Goal: Task Accomplishment & Management: Use online tool/utility

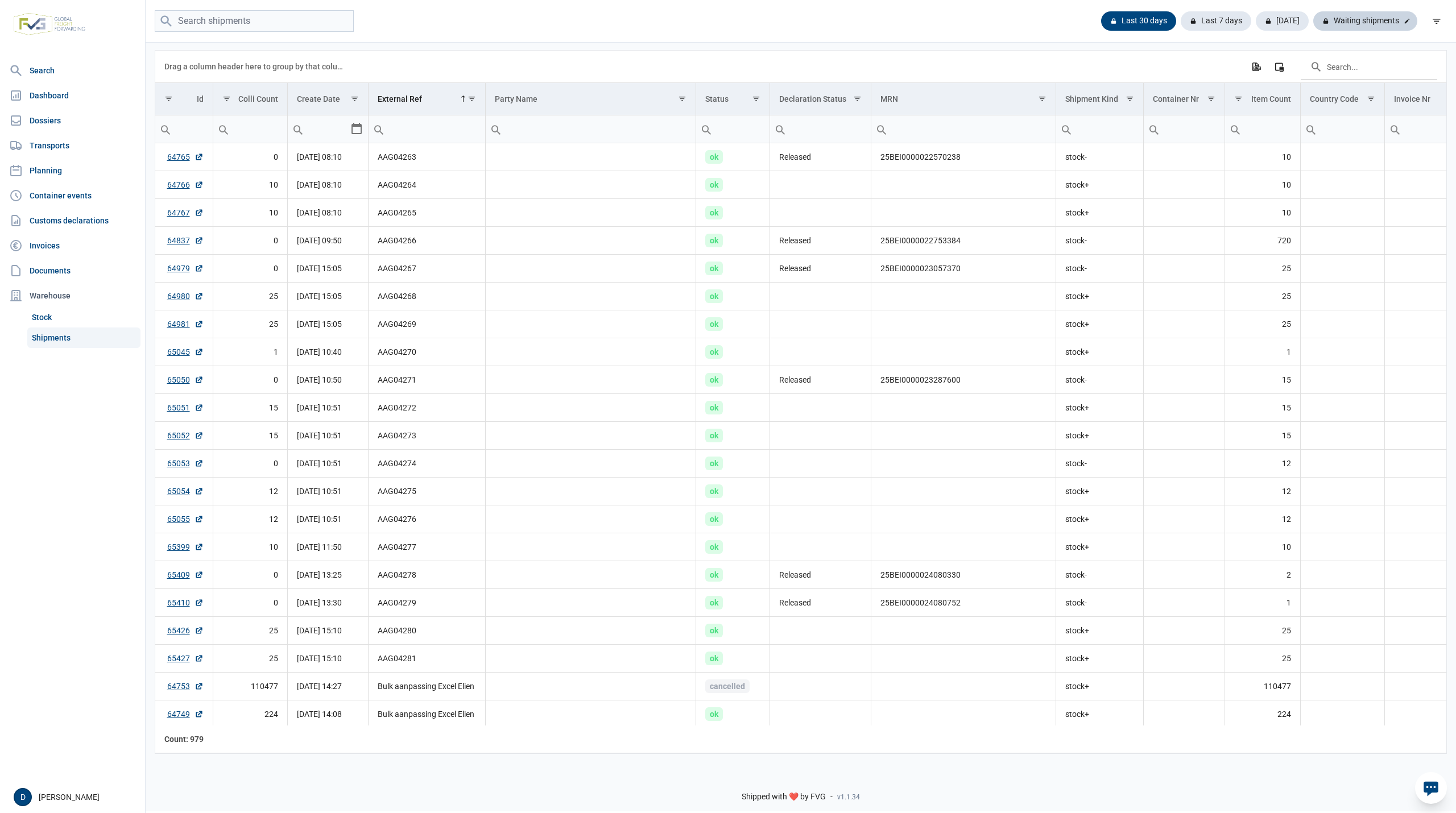
click at [1367, 23] on div "Waiting shipments" at bounding box center [1365, 21] width 104 height 19
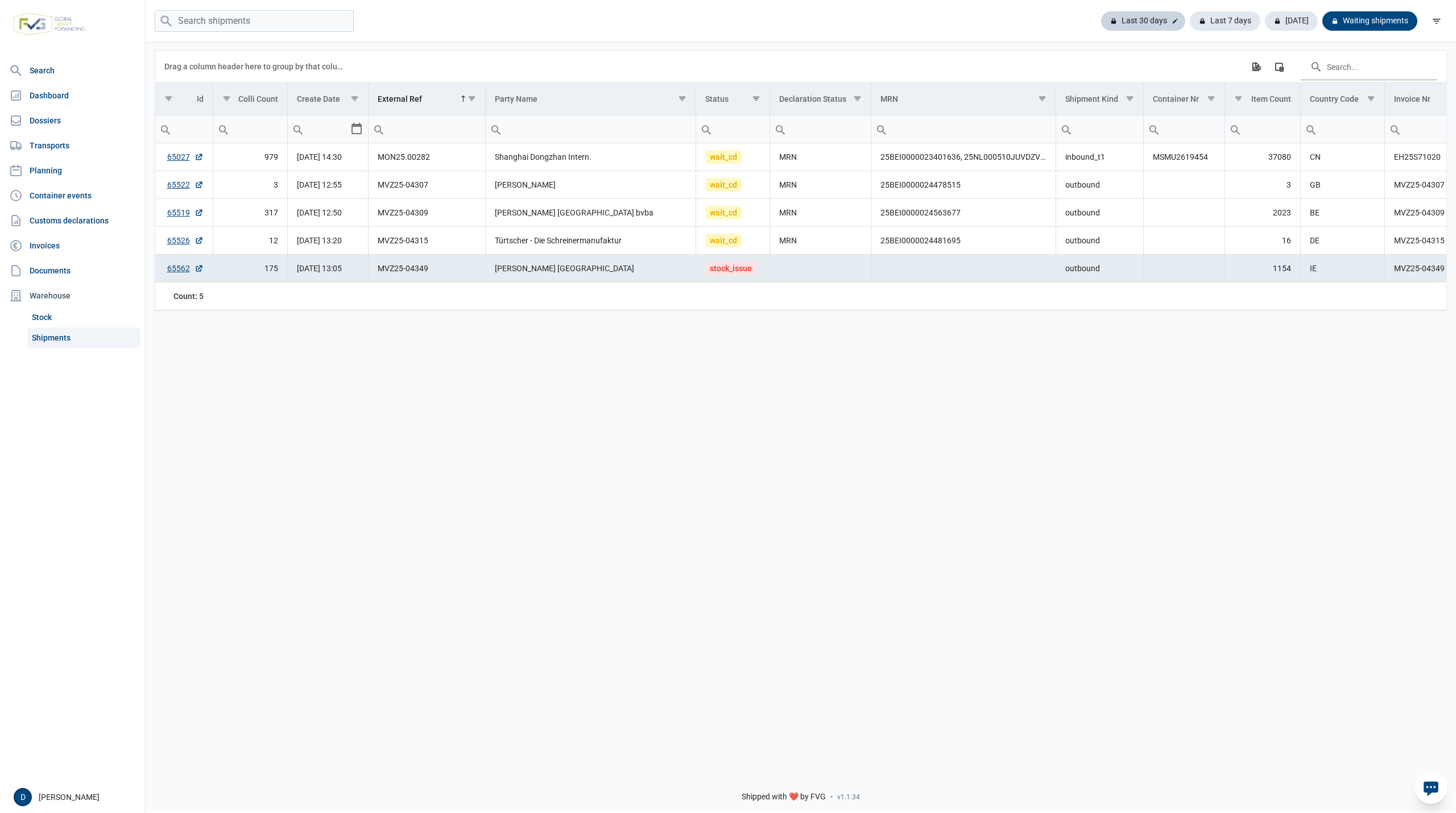
click at [1190, 16] on div "Last 30 days" at bounding box center [1225, 21] width 70 height 19
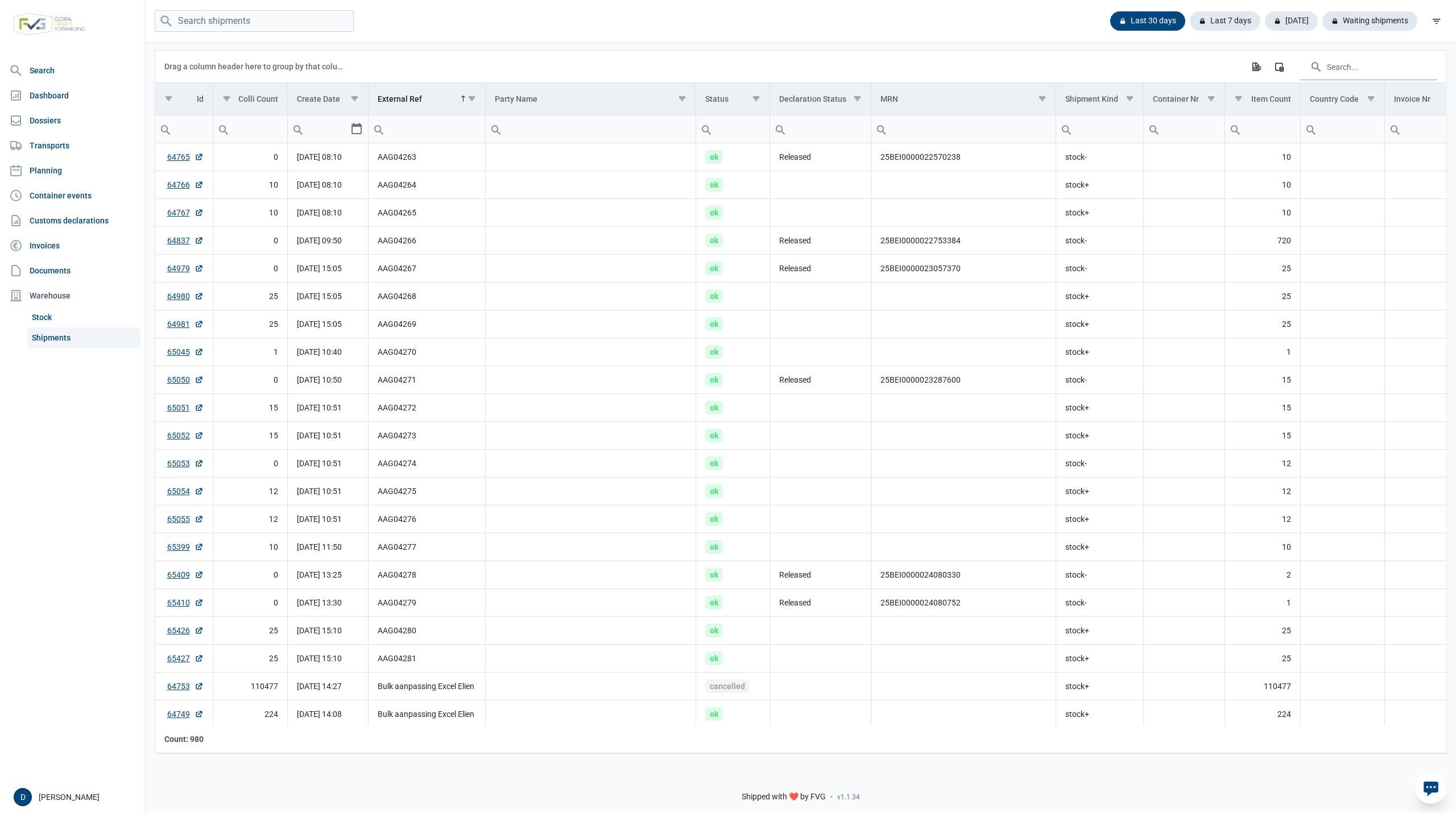
click at [570, 59] on div "Drag a column header here to group by that column Export all data to Excel Colu…" at bounding box center [800, 67] width 1273 height 32
click at [984, 18] on div "Last 30 days Last 7 days Today Waiting shipments" at bounding box center [800, 21] width 1310 height 22
click at [1342, 18] on div "Waiting shipments" at bounding box center [1365, 21] width 104 height 19
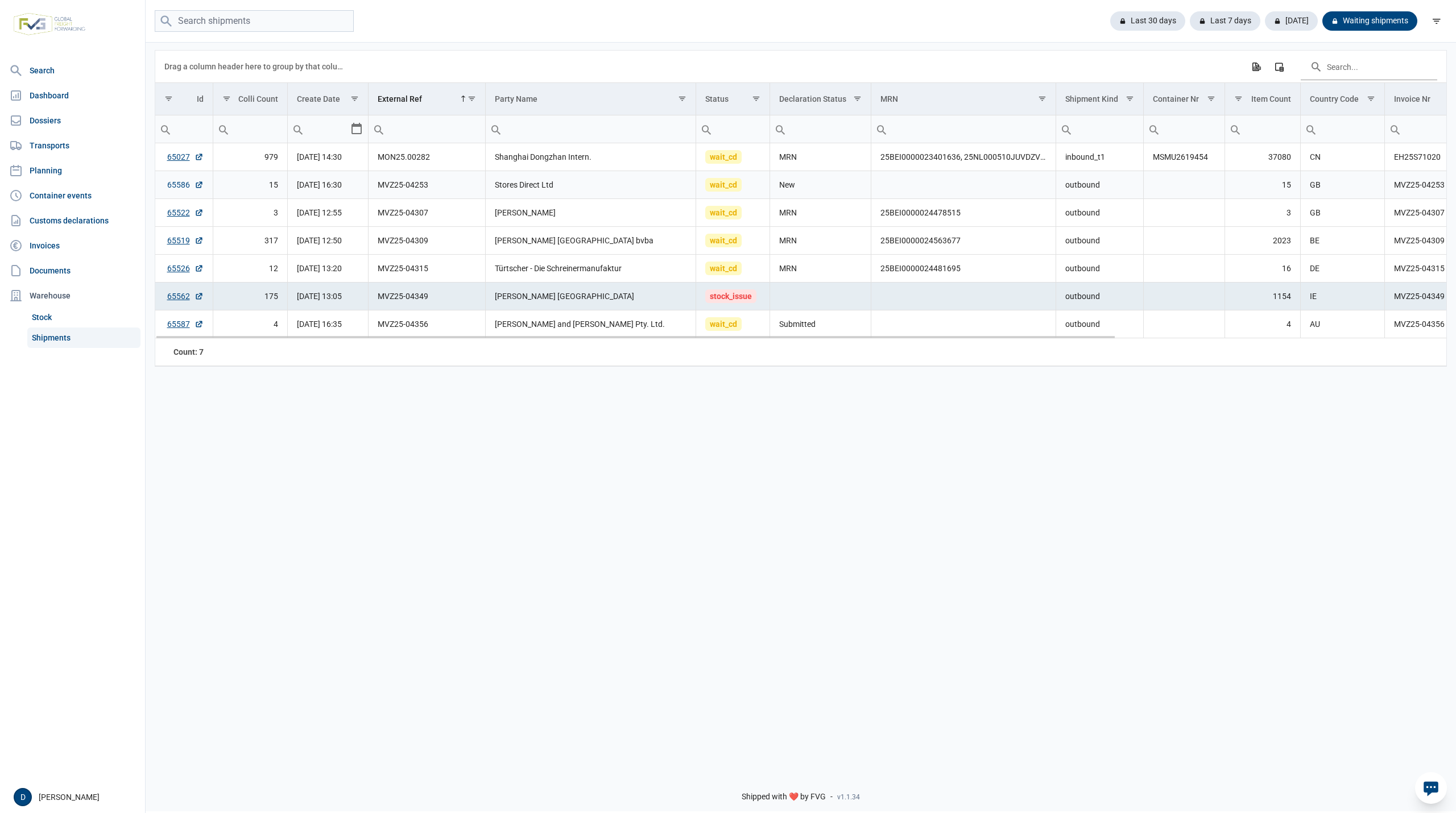
click at [173, 183] on link "65586" at bounding box center [186, 184] width 37 height 11
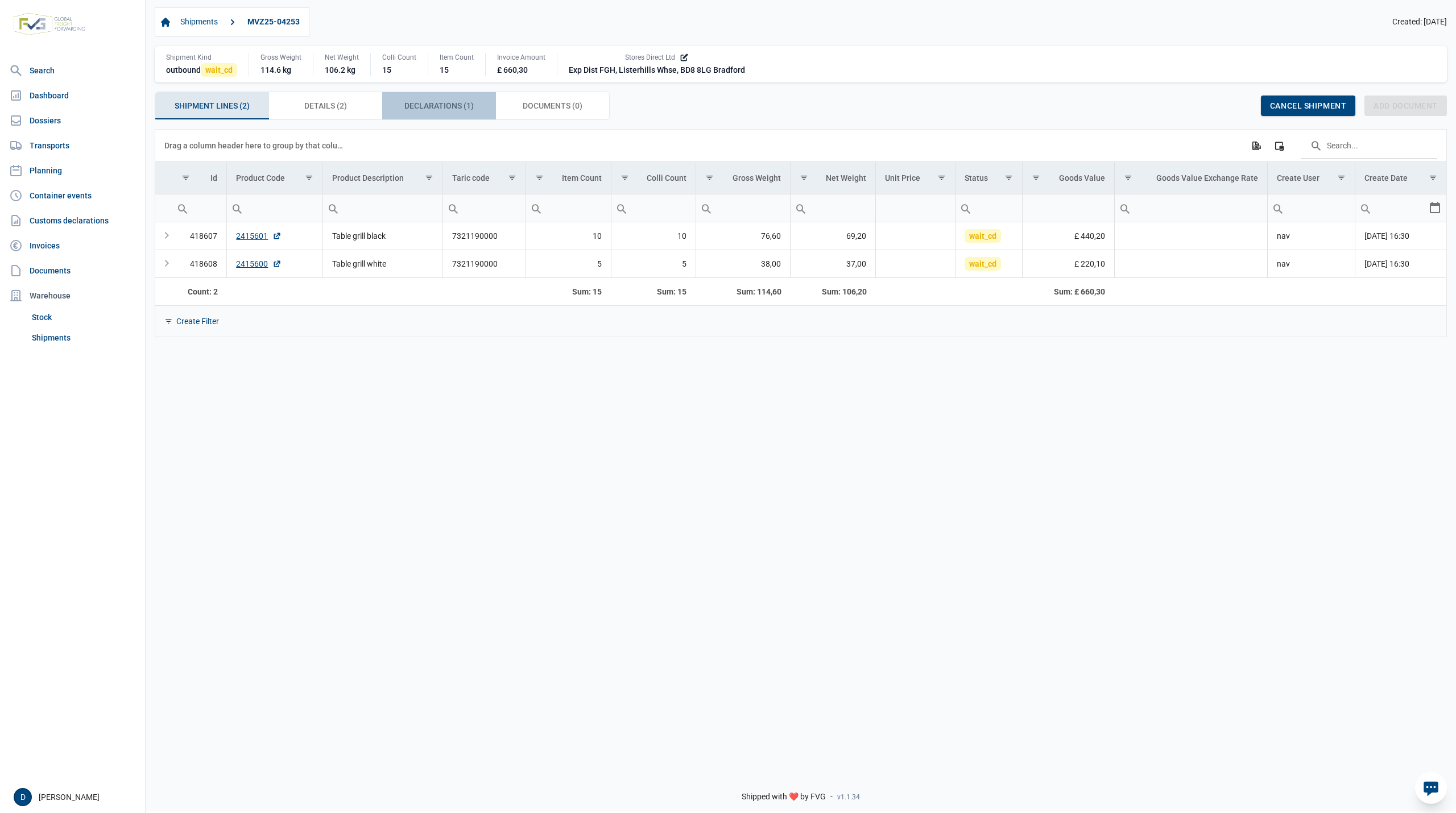
click at [418, 110] on span "Declarations (1) Declarations (1)" at bounding box center [438, 106] width 69 height 14
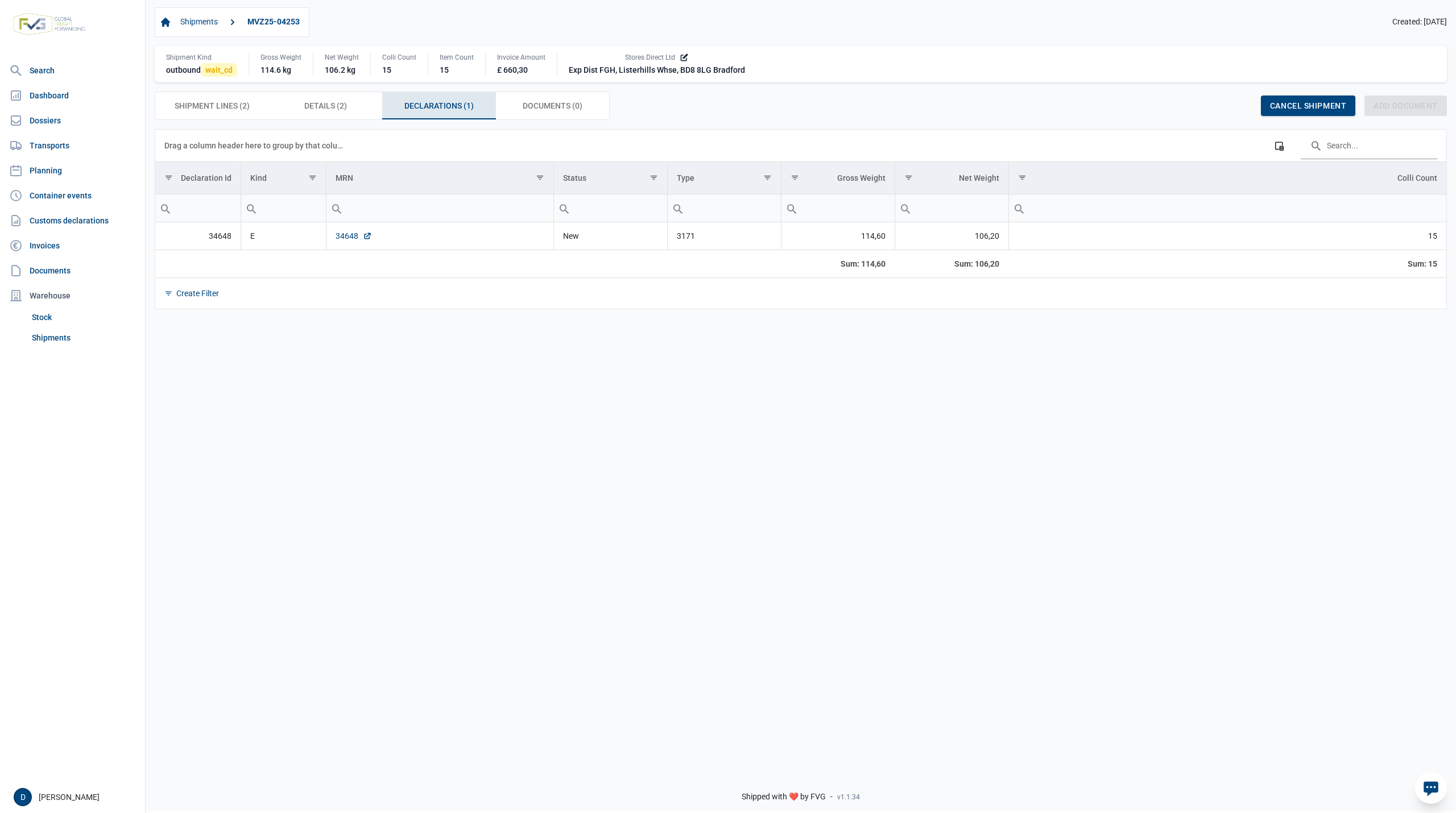
click at [352, 239] on link "34648" at bounding box center [354, 236] width 37 height 11
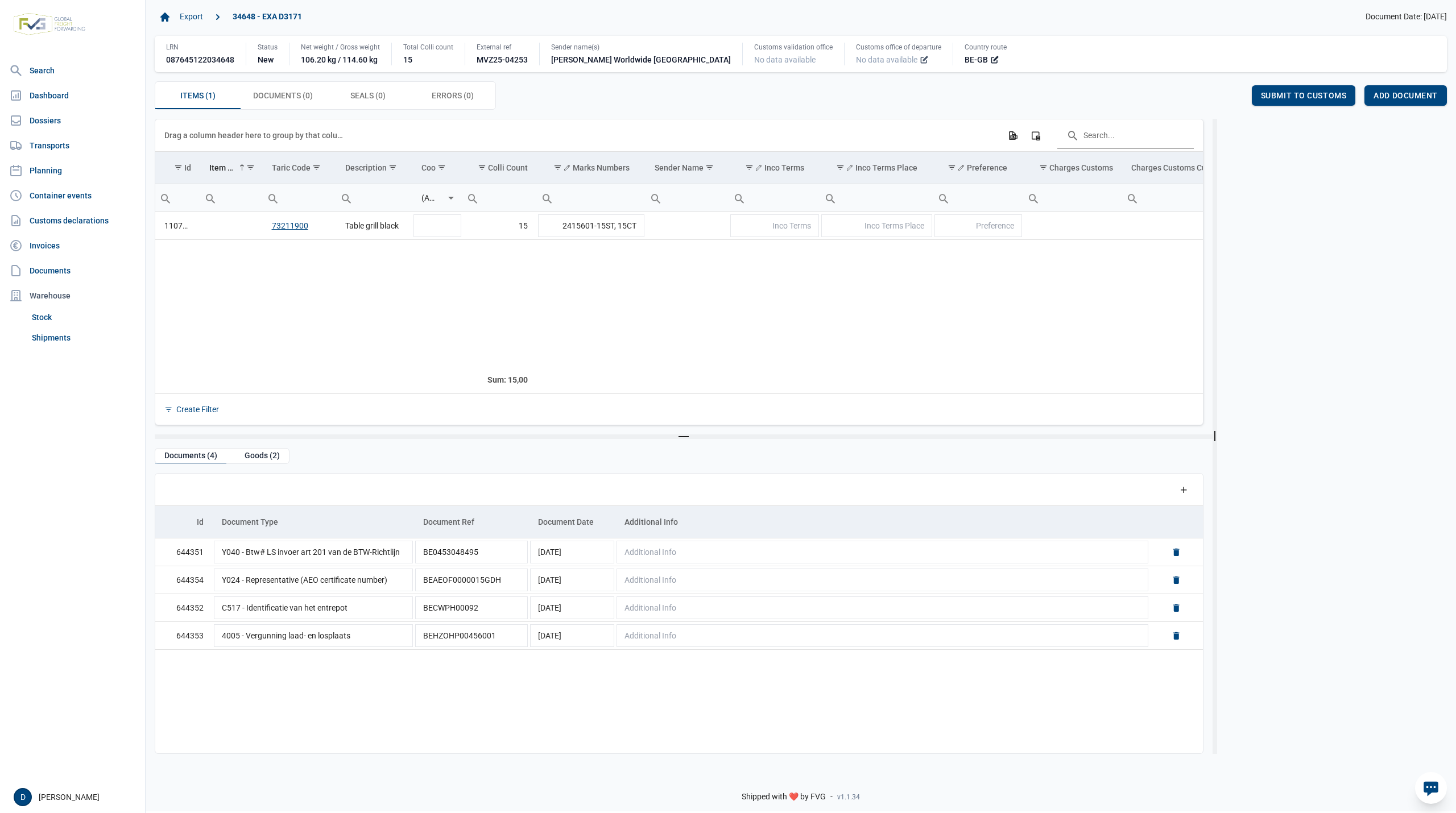
click at [923, 59] on icon at bounding box center [926, 59] width 5 height 5
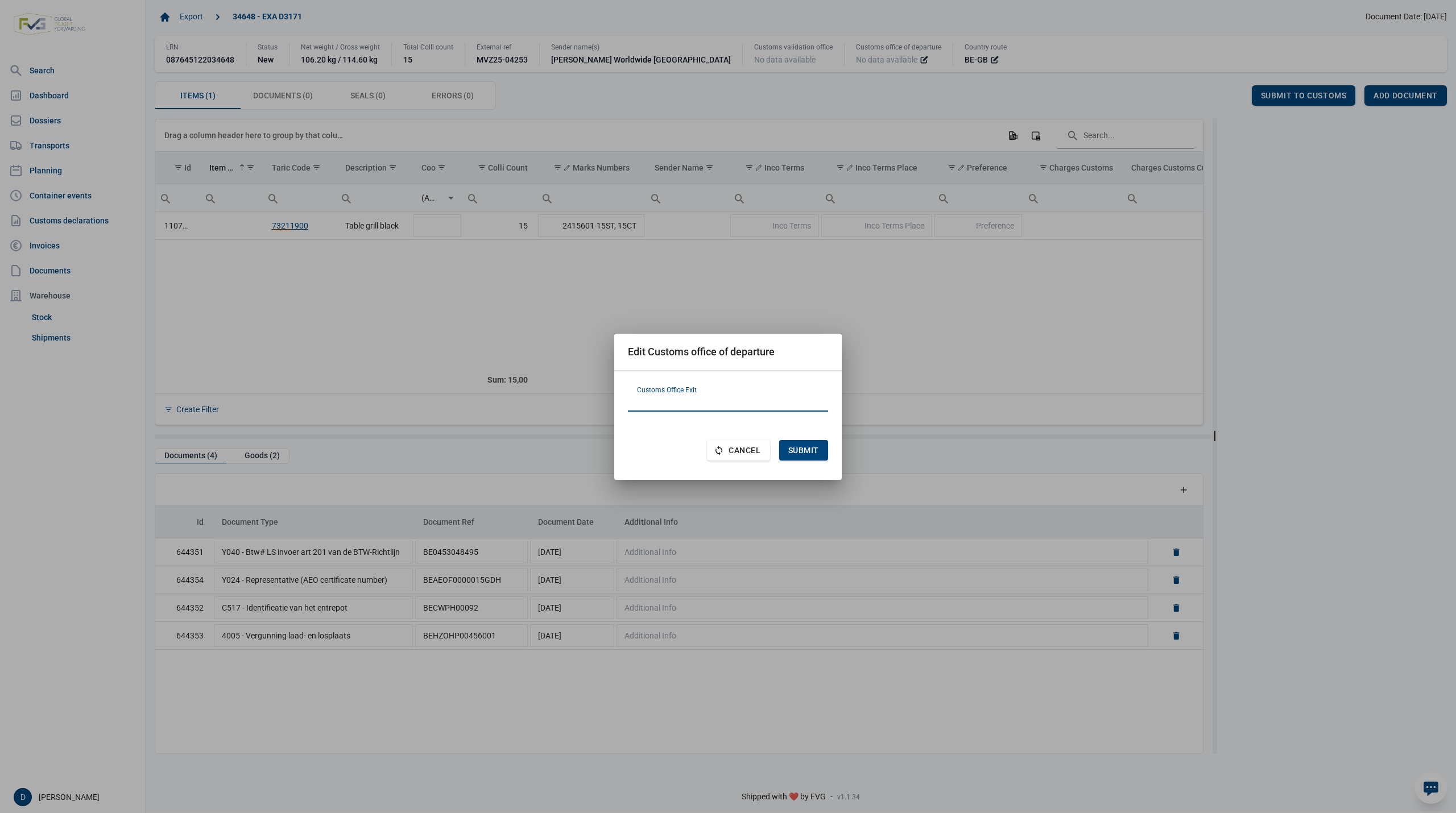
paste input "FR620001"
type input "FR620001"
click at [806, 449] on span "Submit" at bounding box center [803, 450] width 31 height 9
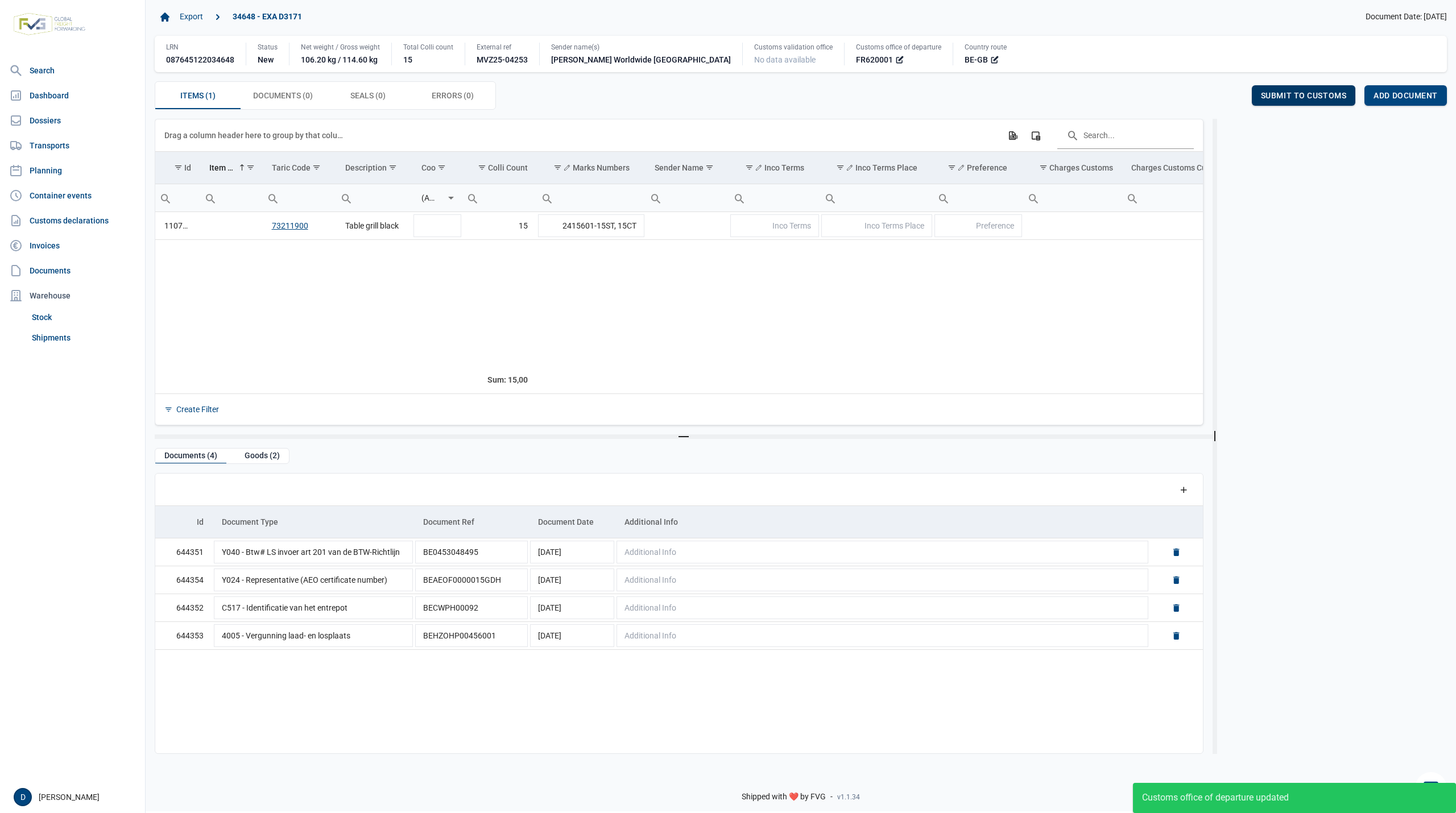
click at [1266, 92] on span "Submit to customs" at bounding box center [1303, 95] width 86 height 9
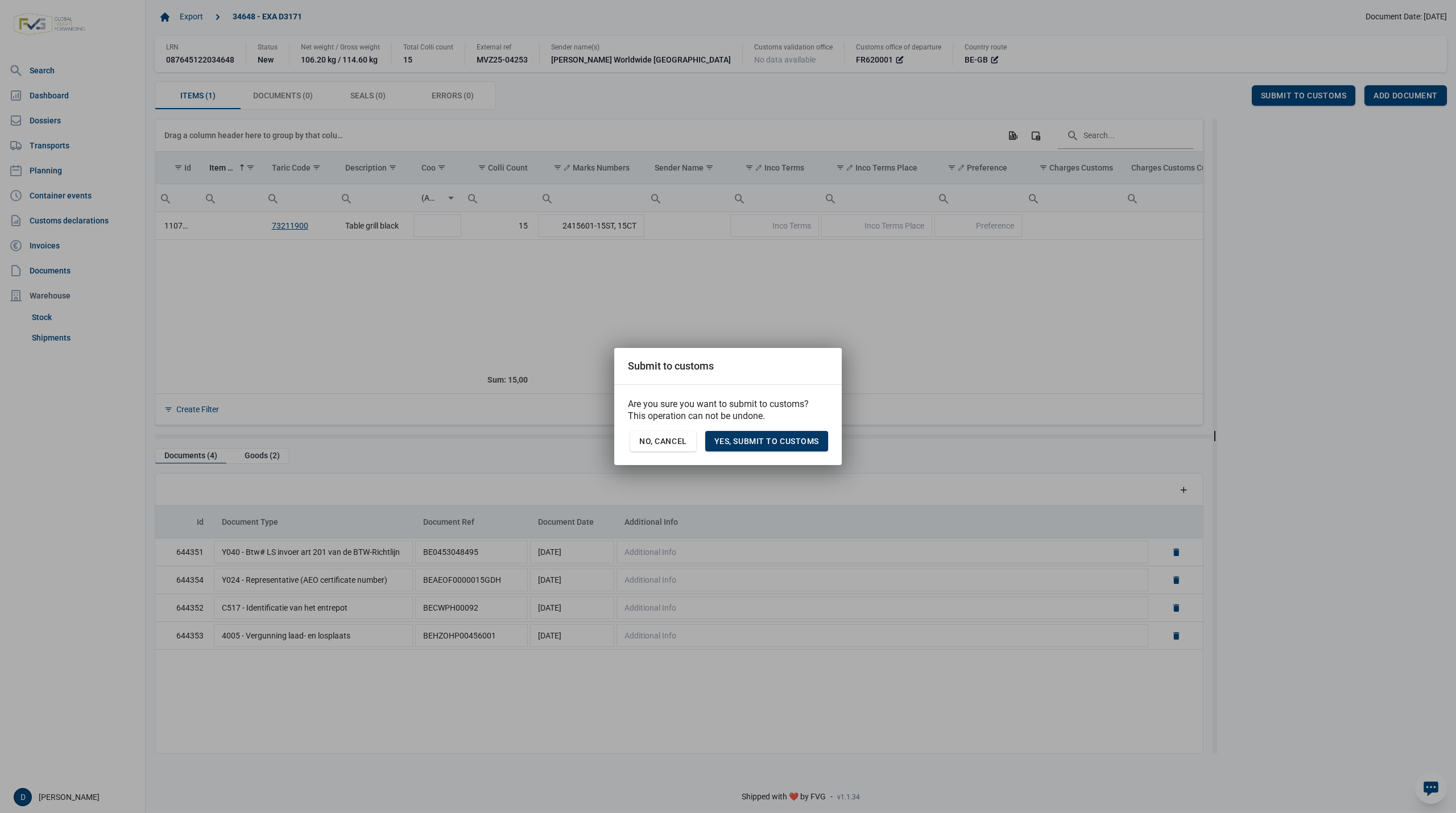
click at [764, 439] on span "Yes, Submit to customs" at bounding box center [766, 441] width 104 height 9
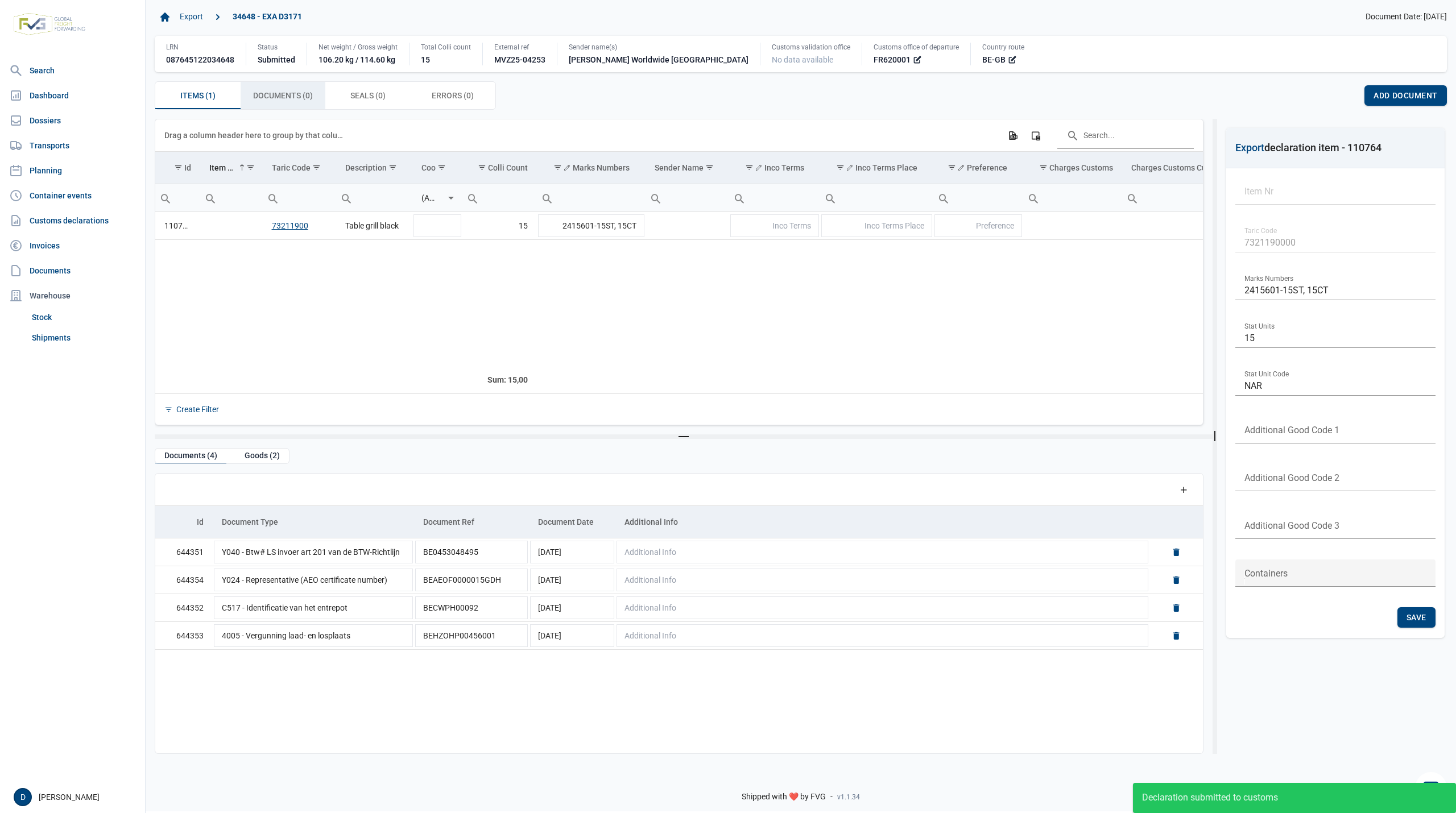
click at [291, 96] on span "Documents (0) Documents (0)" at bounding box center [283, 95] width 60 height 14
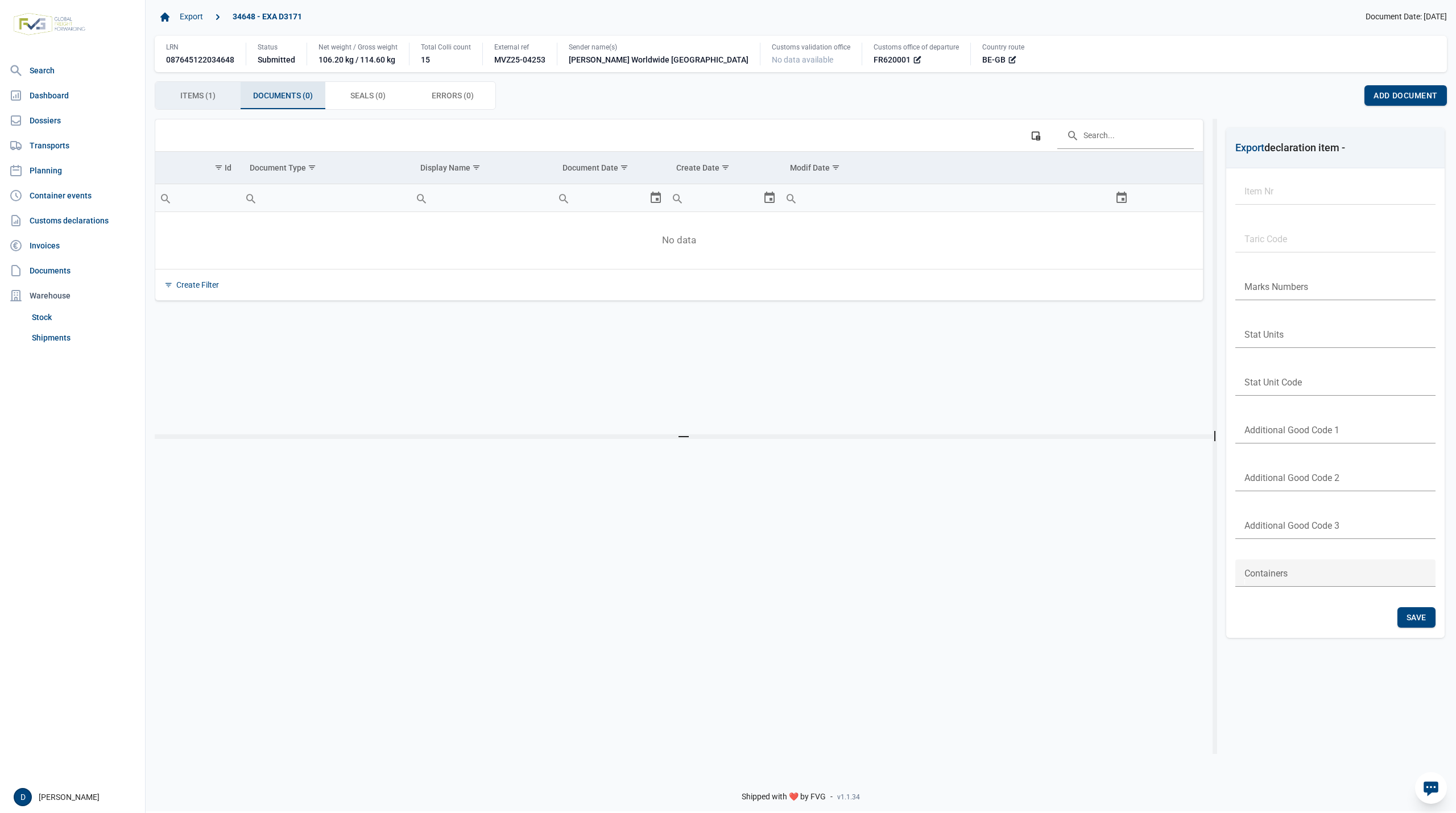
click at [210, 90] on span "Items (1) Items (1)" at bounding box center [198, 95] width 35 height 14
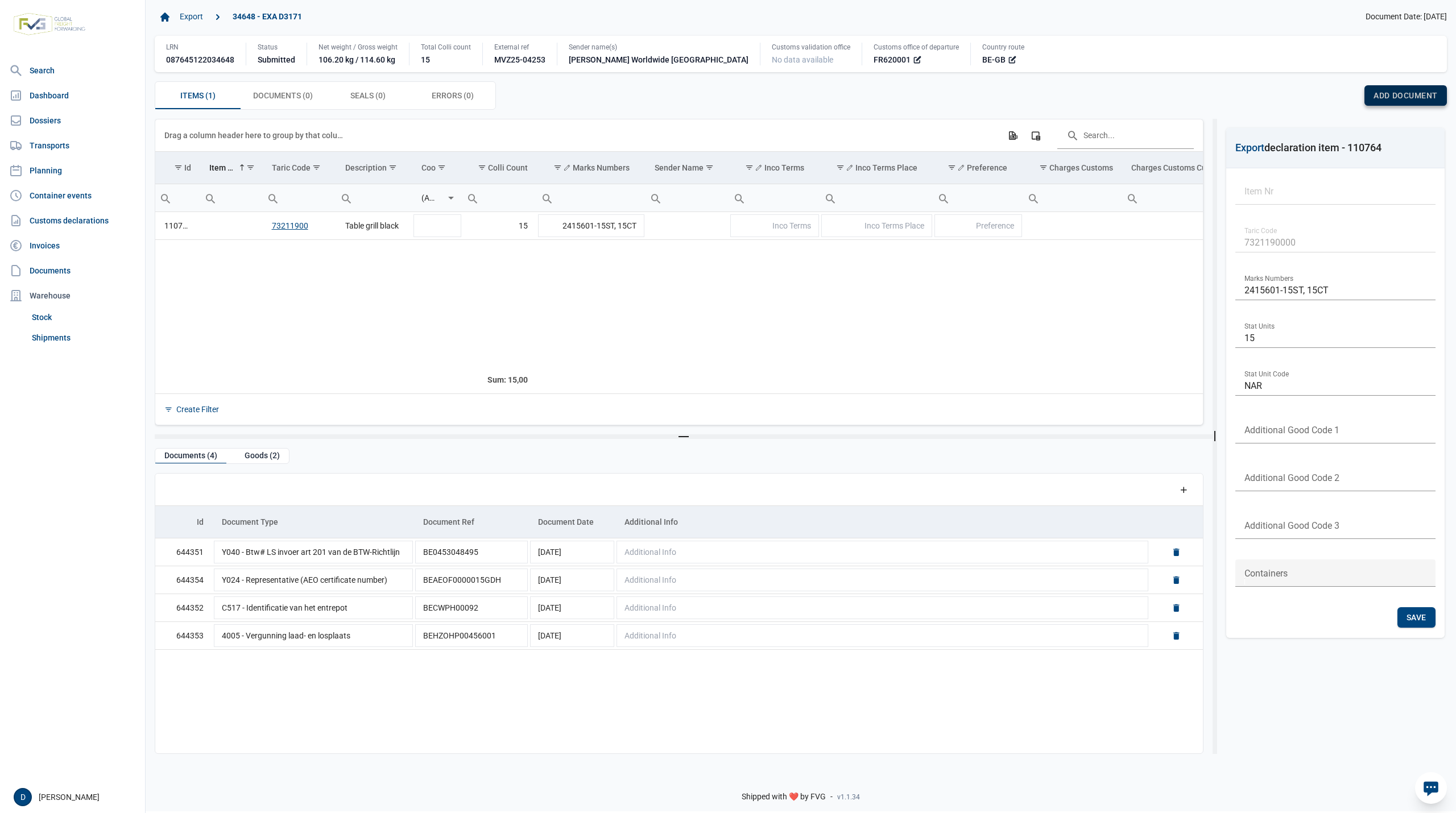
click at [1411, 89] on div "Add document" at bounding box center [1405, 95] width 82 height 20
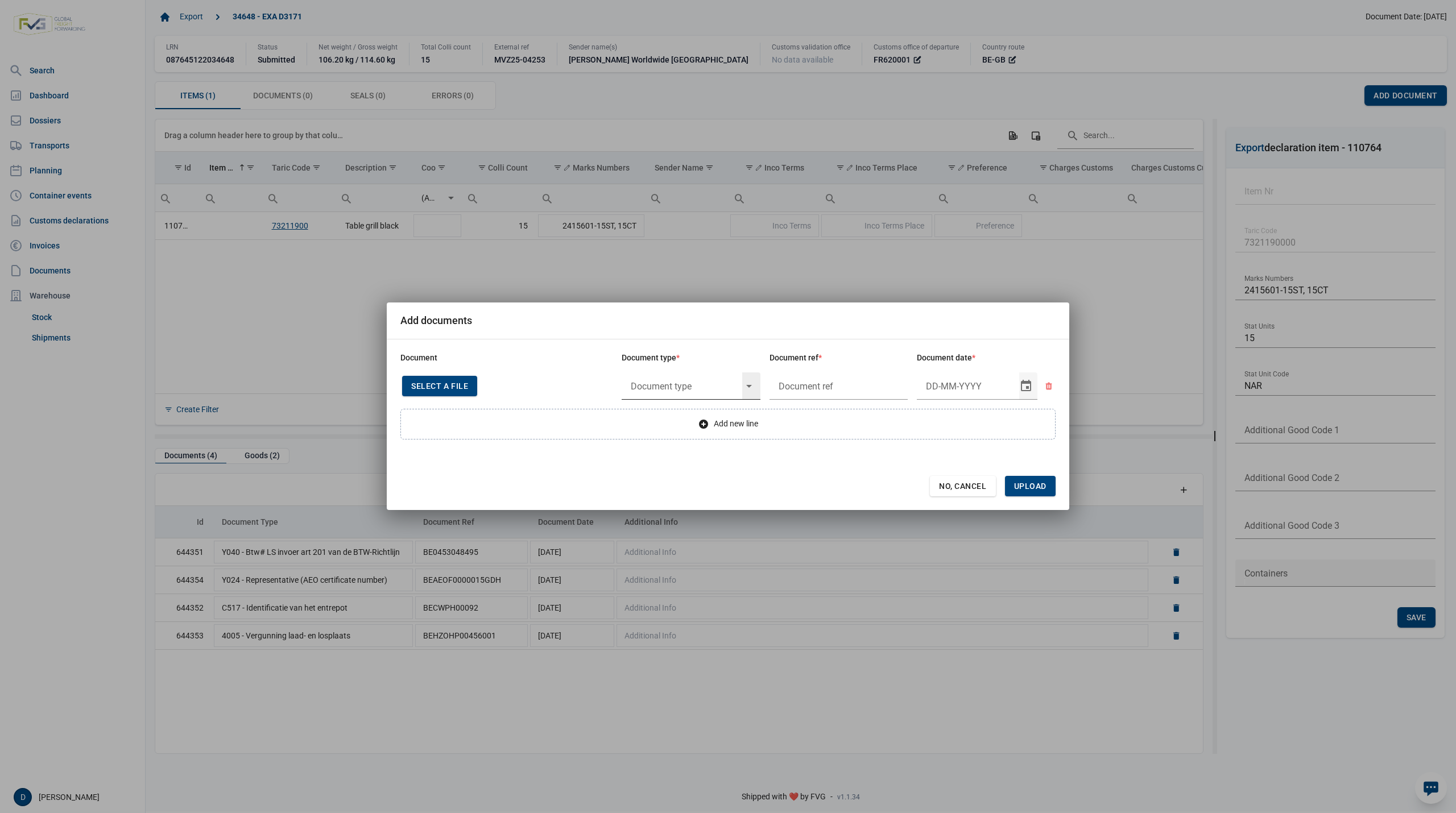
click at [749, 378] on div "Select" at bounding box center [754, 385] width 14 height 27
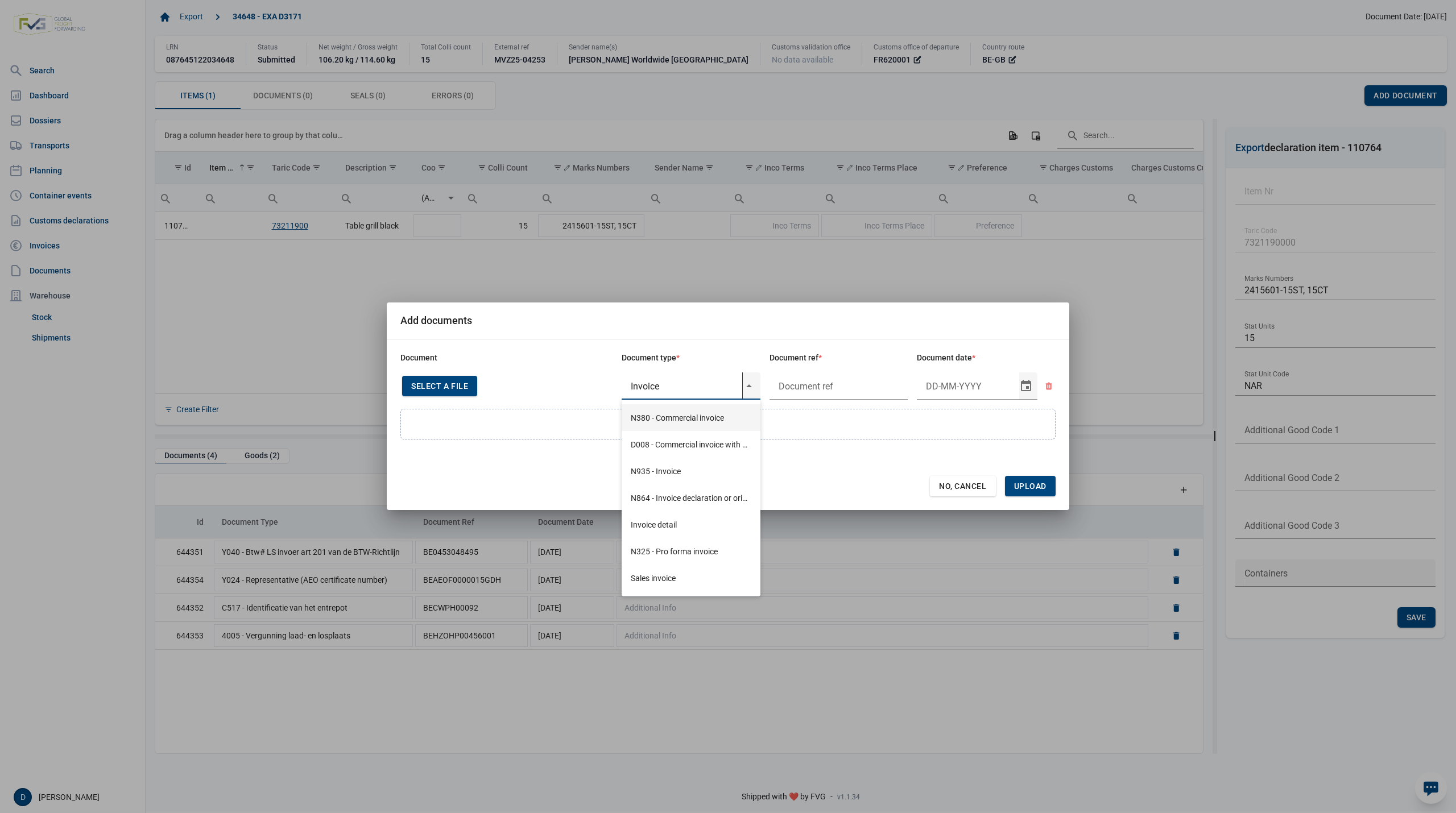
click at [671, 410] on div "N380 - Commercial invoice" at bounding box center [691, 417] width 138 height 26
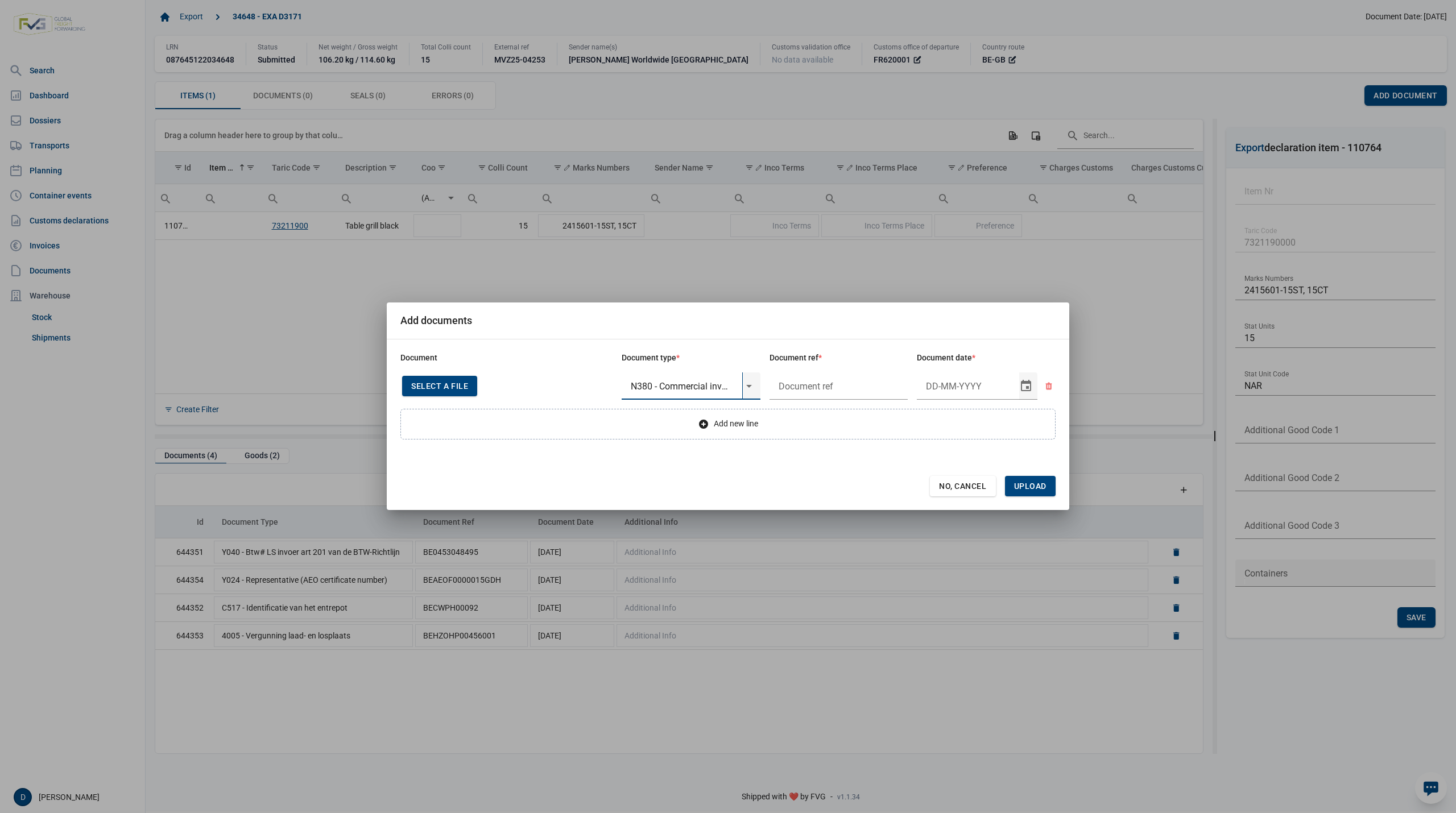
type input "N380 - Commercial invoice"
click at [467, 385] on div "Select a file" at bounding box center [440, 385] width 75 height 20
type input "invoice VFA25-03856"
click at [965, 389] on input "Document date" at bounding box center [968, 386] width 103 height 30
type input "14-8-2025"
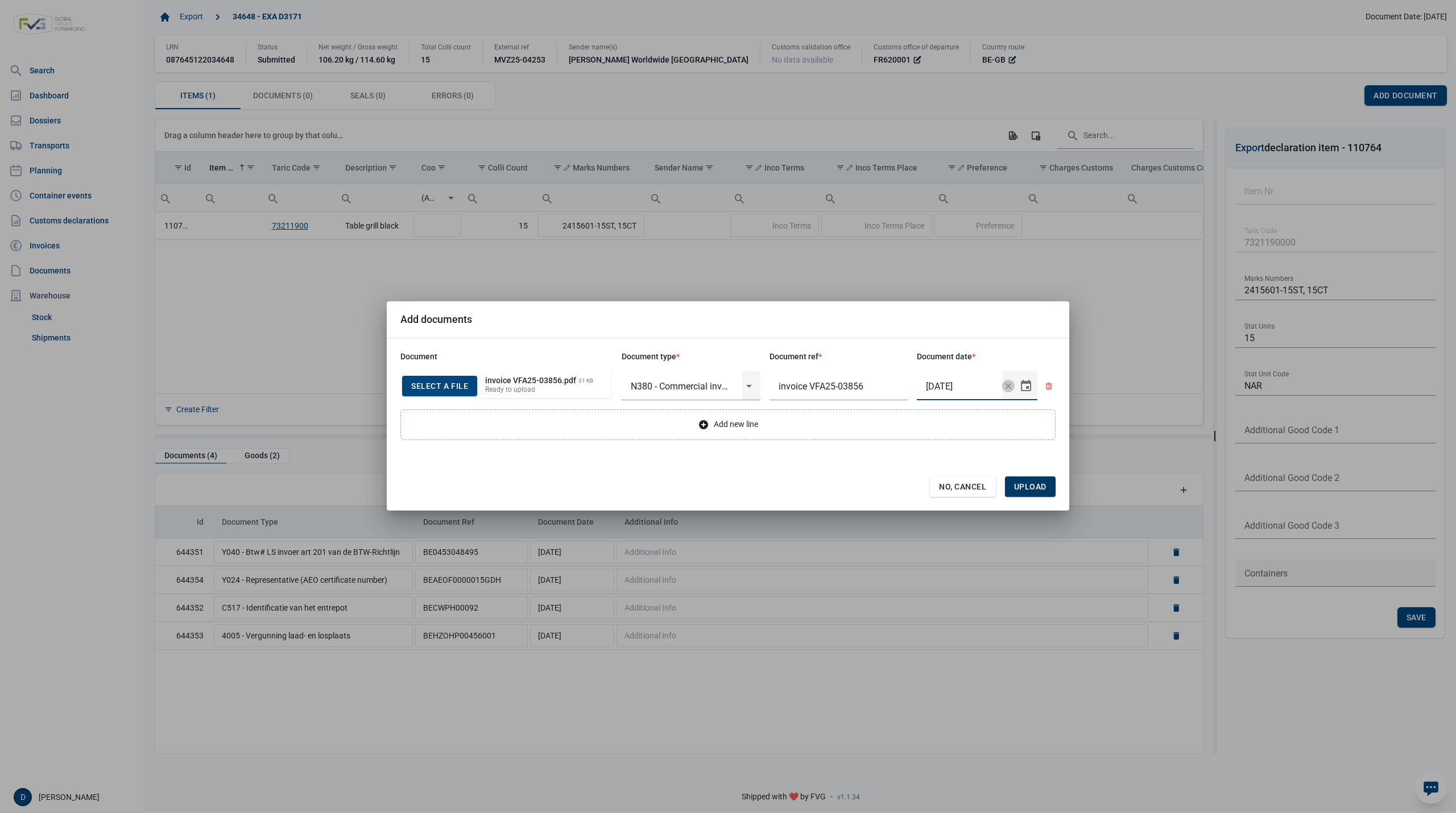
click at [1037, 489] on span "Upload" at bounding box center [1030, 486] width 32 height 9
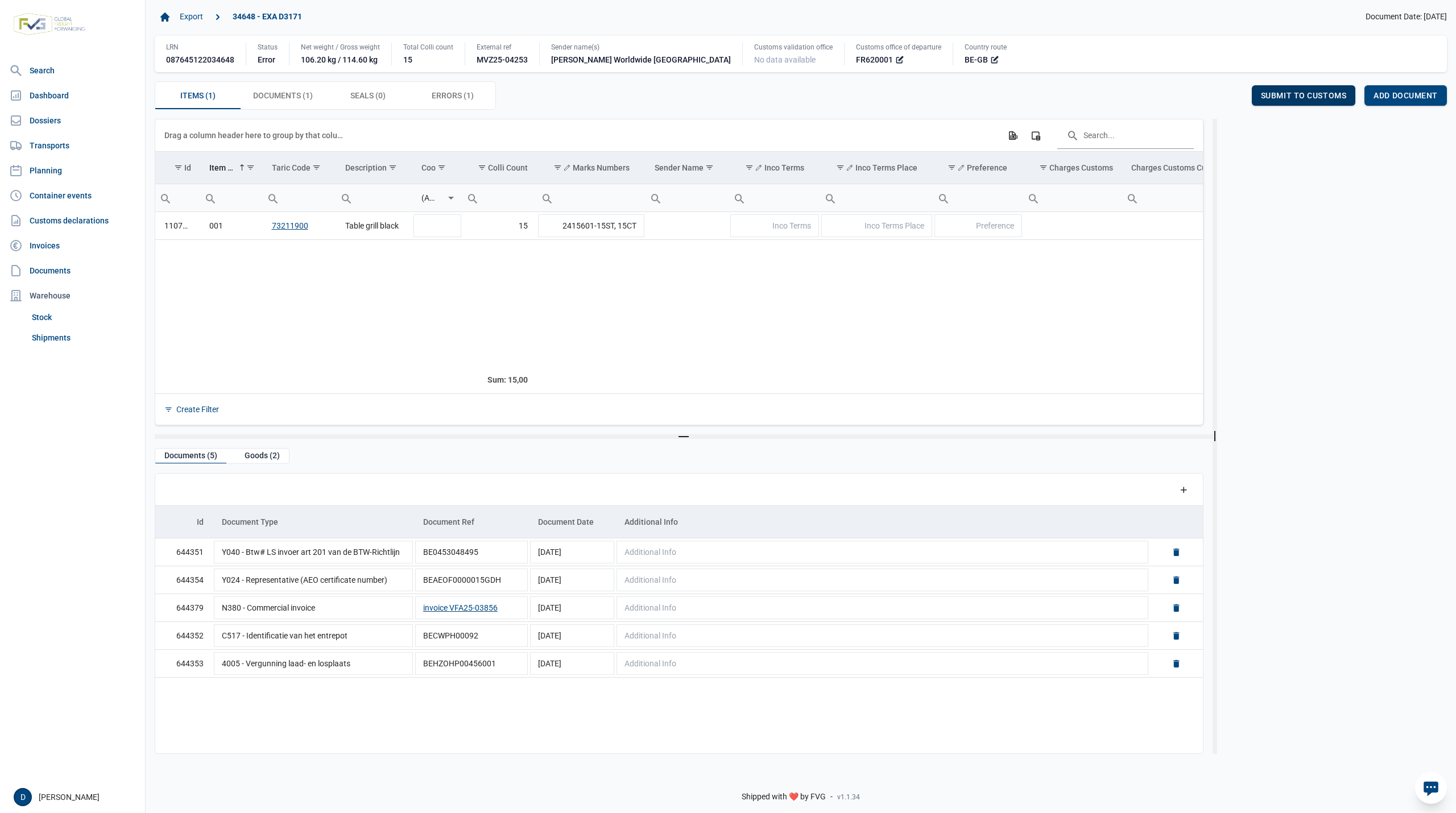
click at [1254, 94] on div "Submit to customs" at bounding box center [1303, 95] width 104 height 20
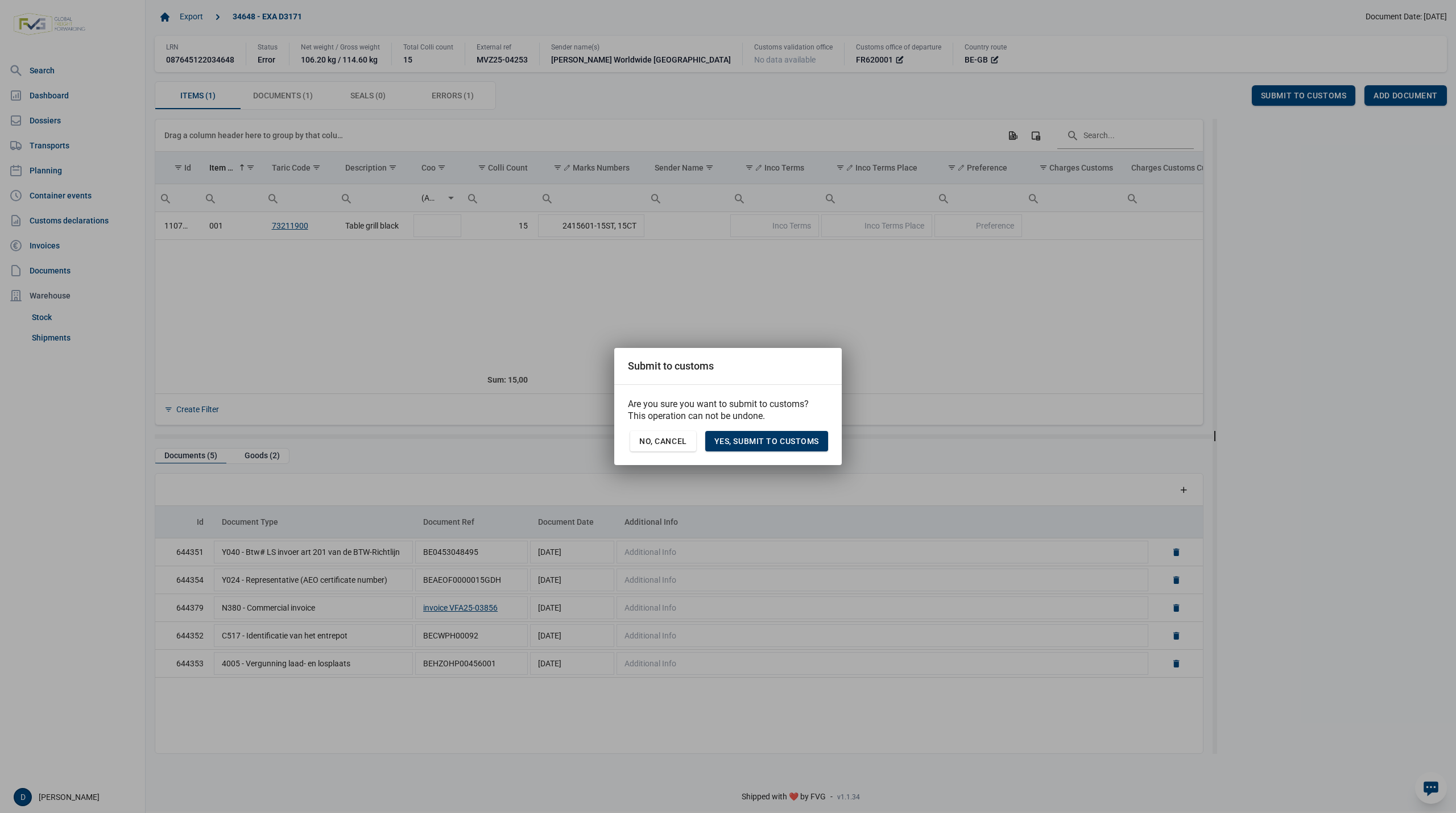
click at [796, 437] on span "Yes, Submit to customs" at bounding box center [766, 441] width 104 height 9
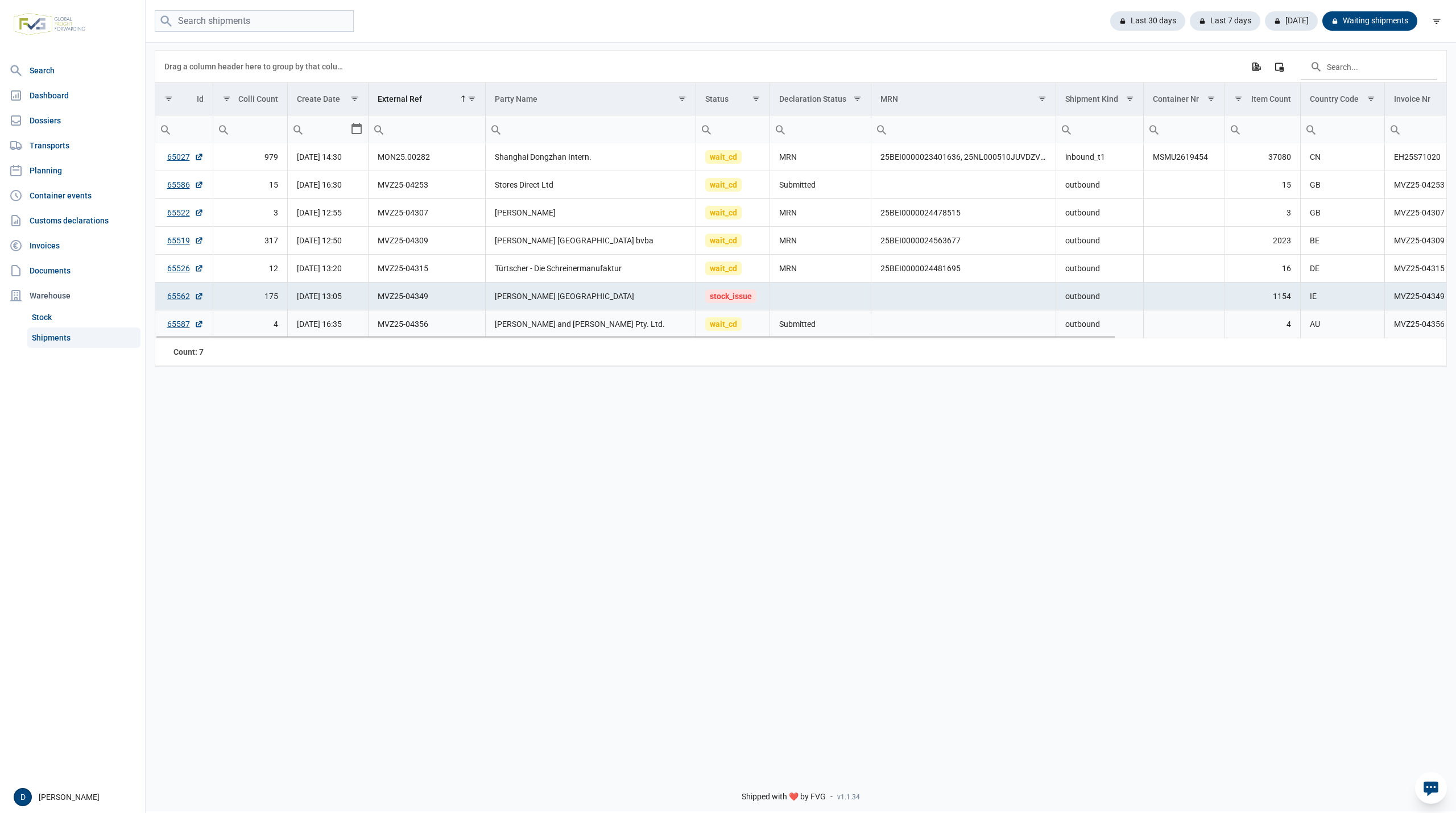
click at [558, 329] on td "[PERSON_NAME] and [PERSON_NAME] Pty. Ltd." at bounding box center [590, 324] width 211 height 28
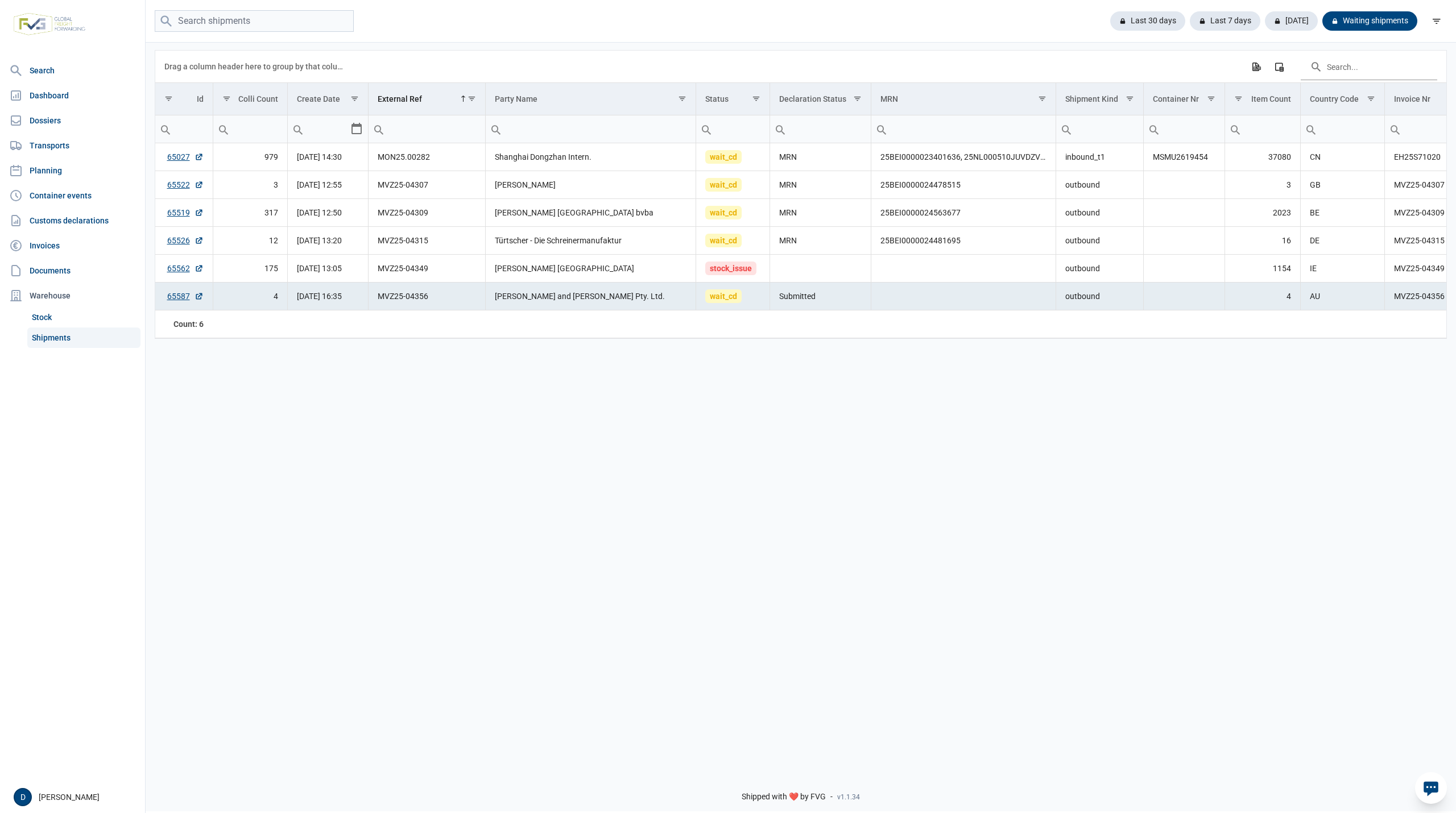
click at [799, 26] on div "Last 30 days Last 7 days [DATE] Waiting shipments" at bounding box center [800, 21] width 1310 height 22
click at [1190, 21] on div "Last 30 days" at bounding box center [1225, 21] width 70 height 19
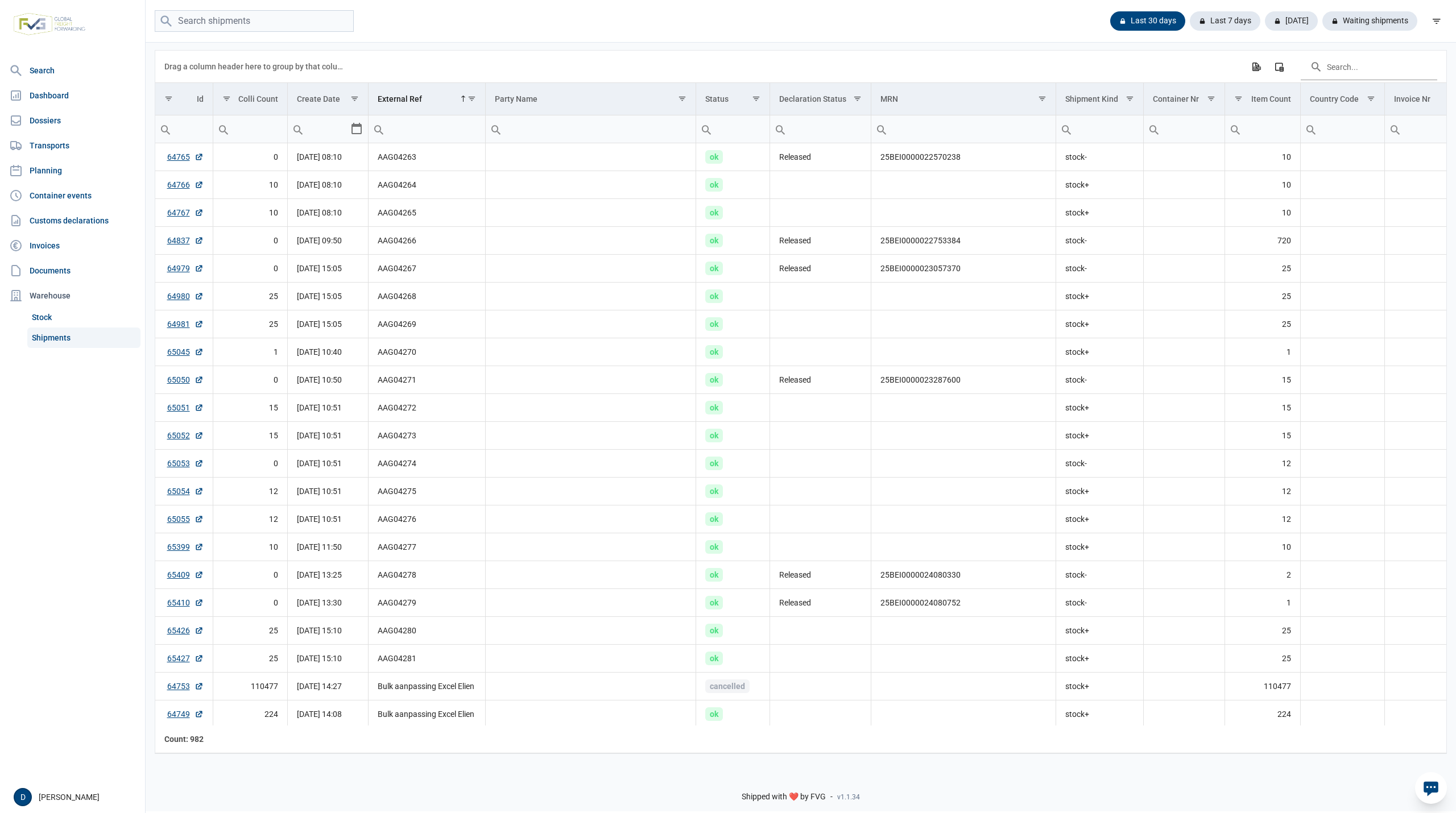
click at [419, 129] on input "Filter cell" at bounding box center [426, 129] width 116 height 27
type input "MVZ"
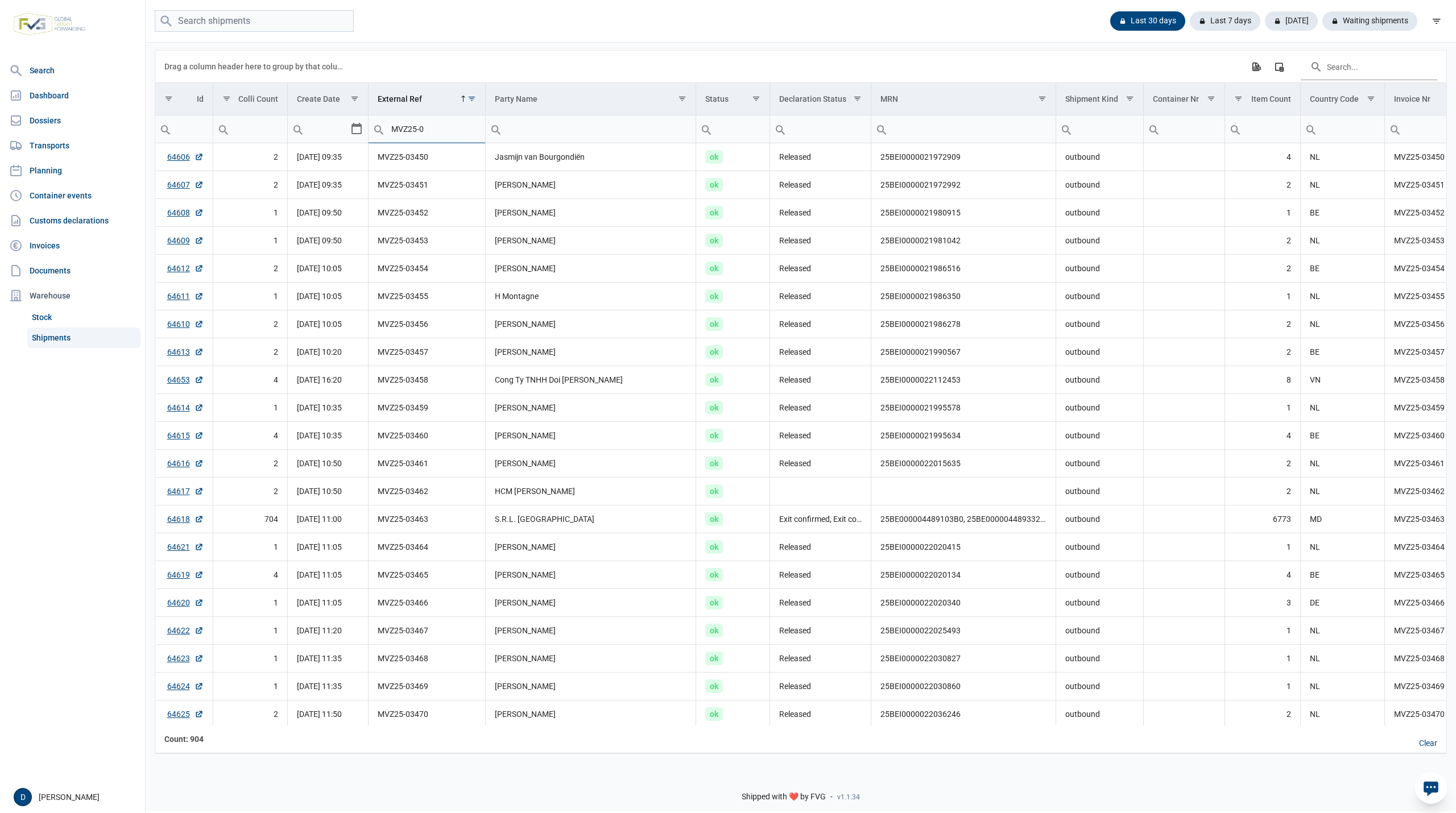
type input "MVZ25-0"
type input "MVZ25-04253"
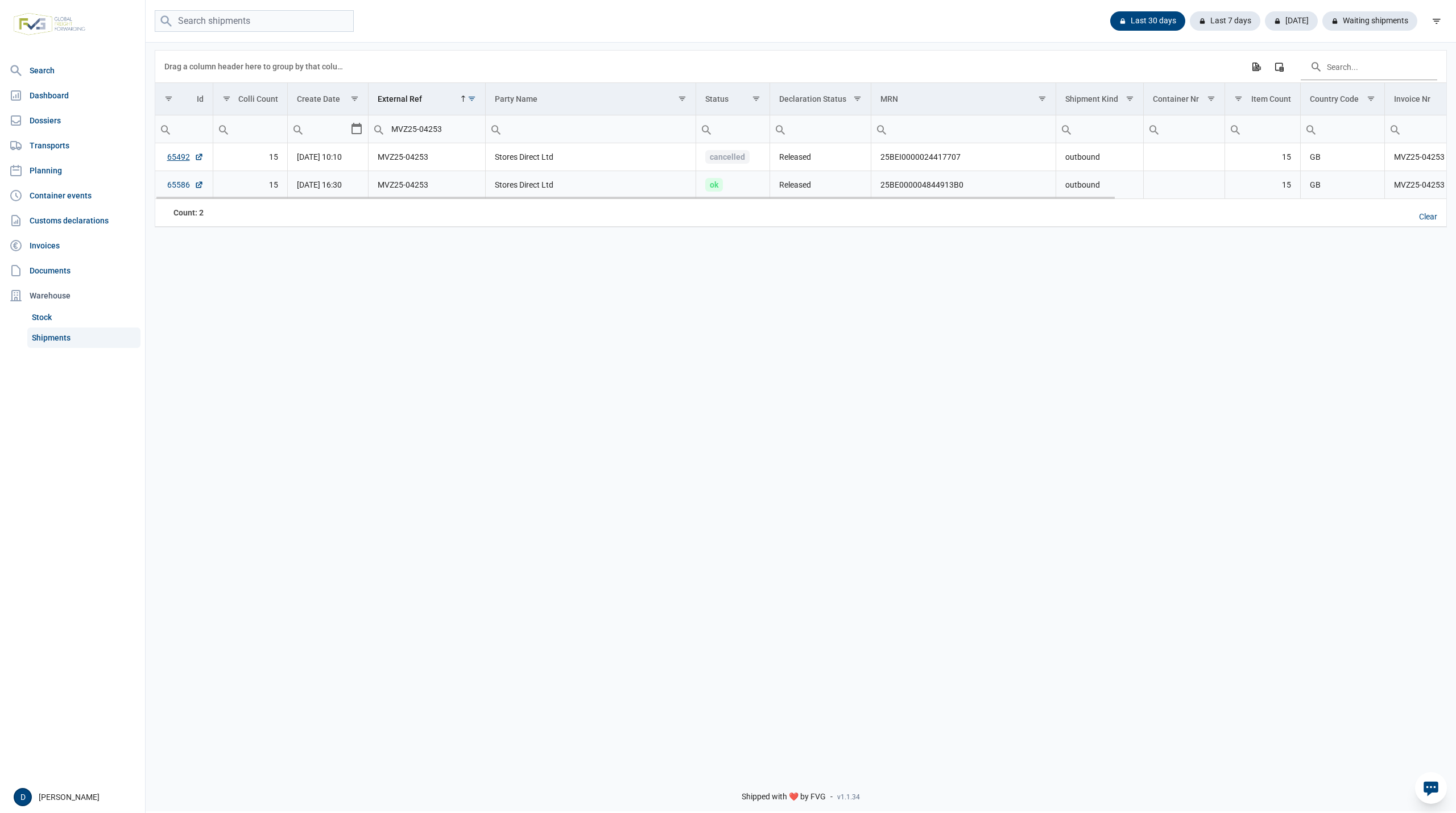
click at [180, 186] on link "65586" at bounding box center [186, 184] width 37 height 11
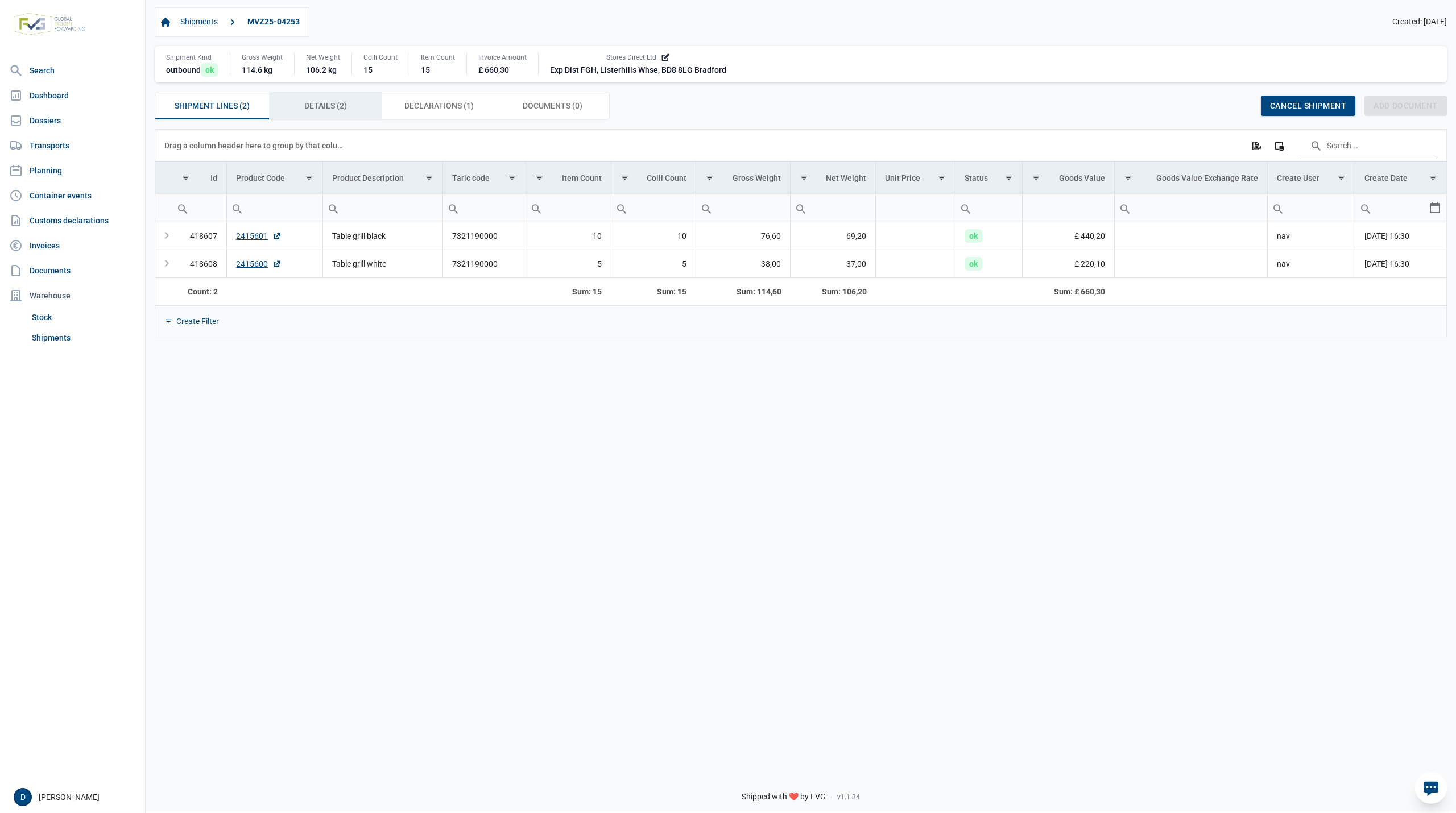
click at [329, 105] on span "Details (2) Details (2)" at bounding box center [325, 106] width 43 height 14
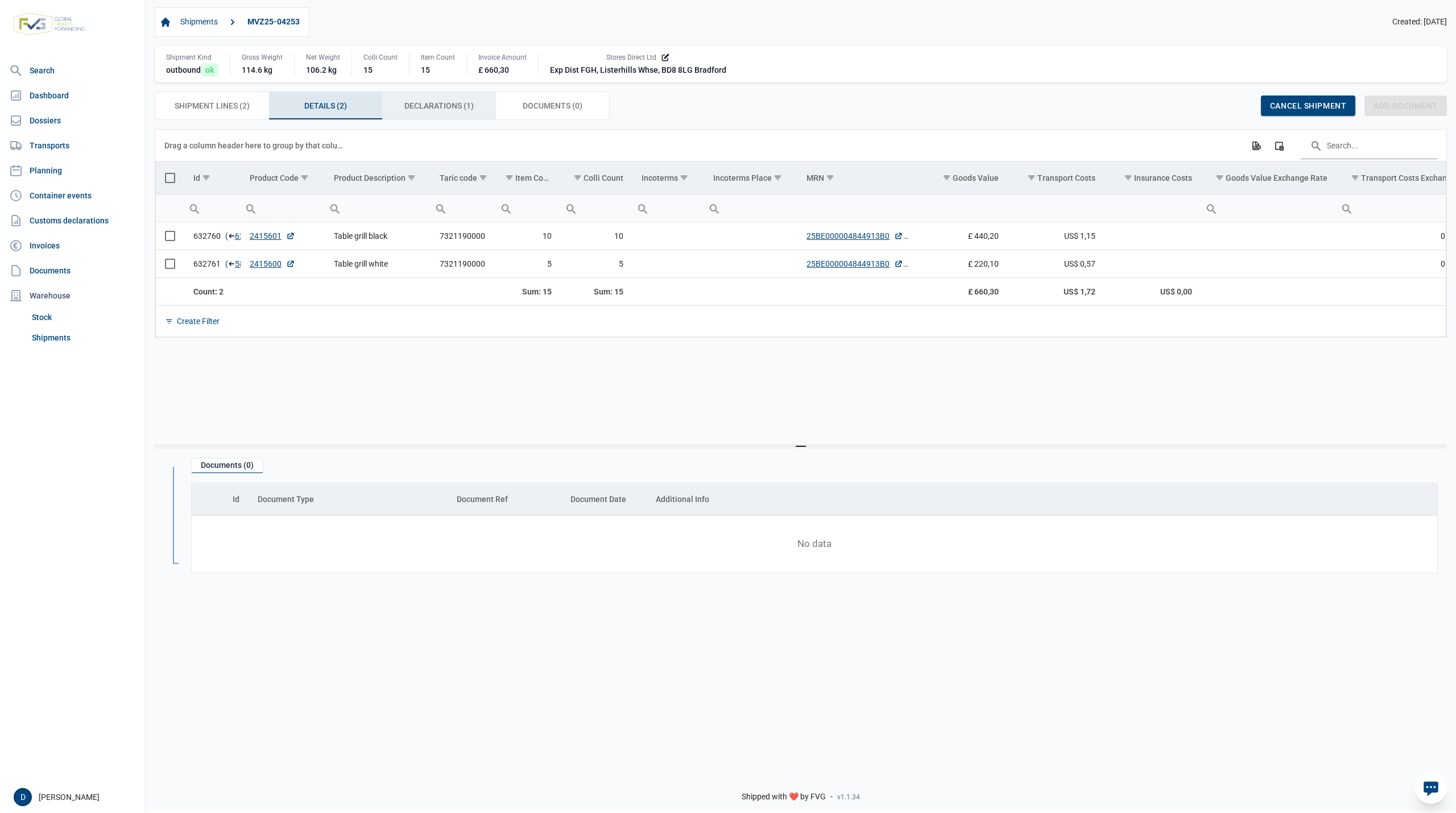
click at [436, 103] on span "Declarations (1) Declarations (1)" at bounding box center [438, 106] width 69 height 14
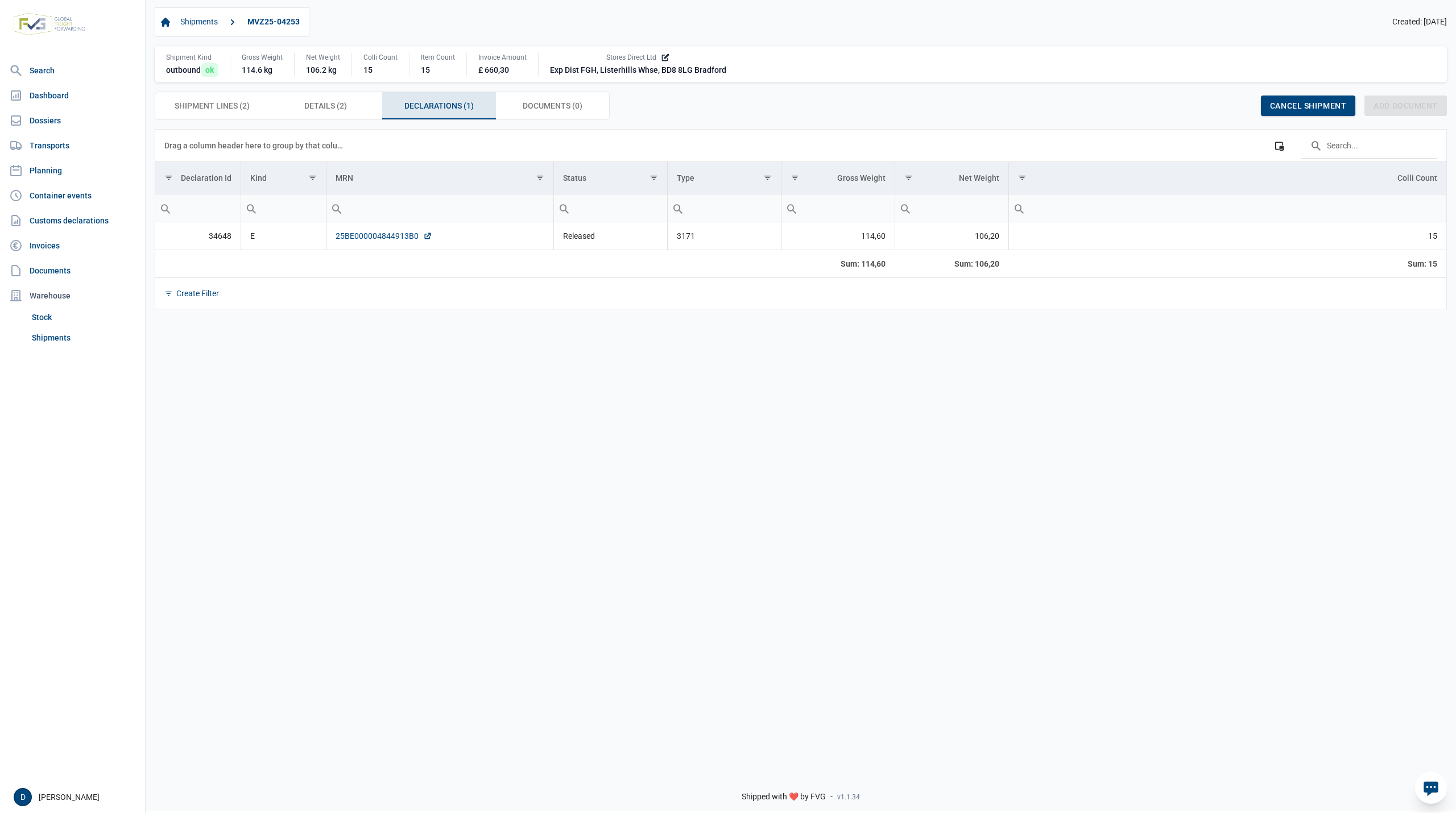
click at [380, 237] on link "25BE000004844913B0" at bounding box center [384, 236] width 96 height 11
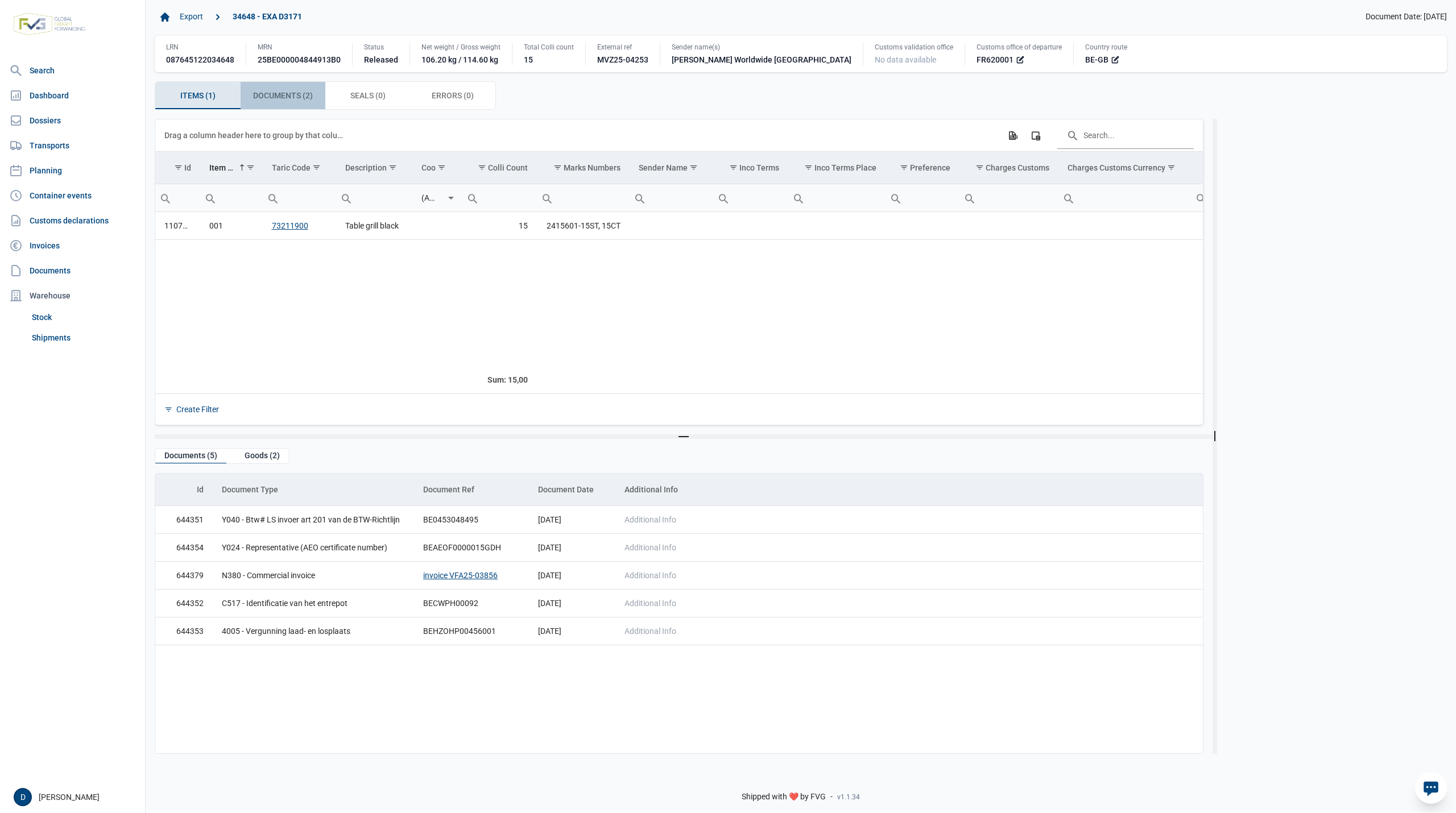
click at [289, 92] on span "Documents (2) Documents (2)" at bounding box center [283, 95] width 60 height 14
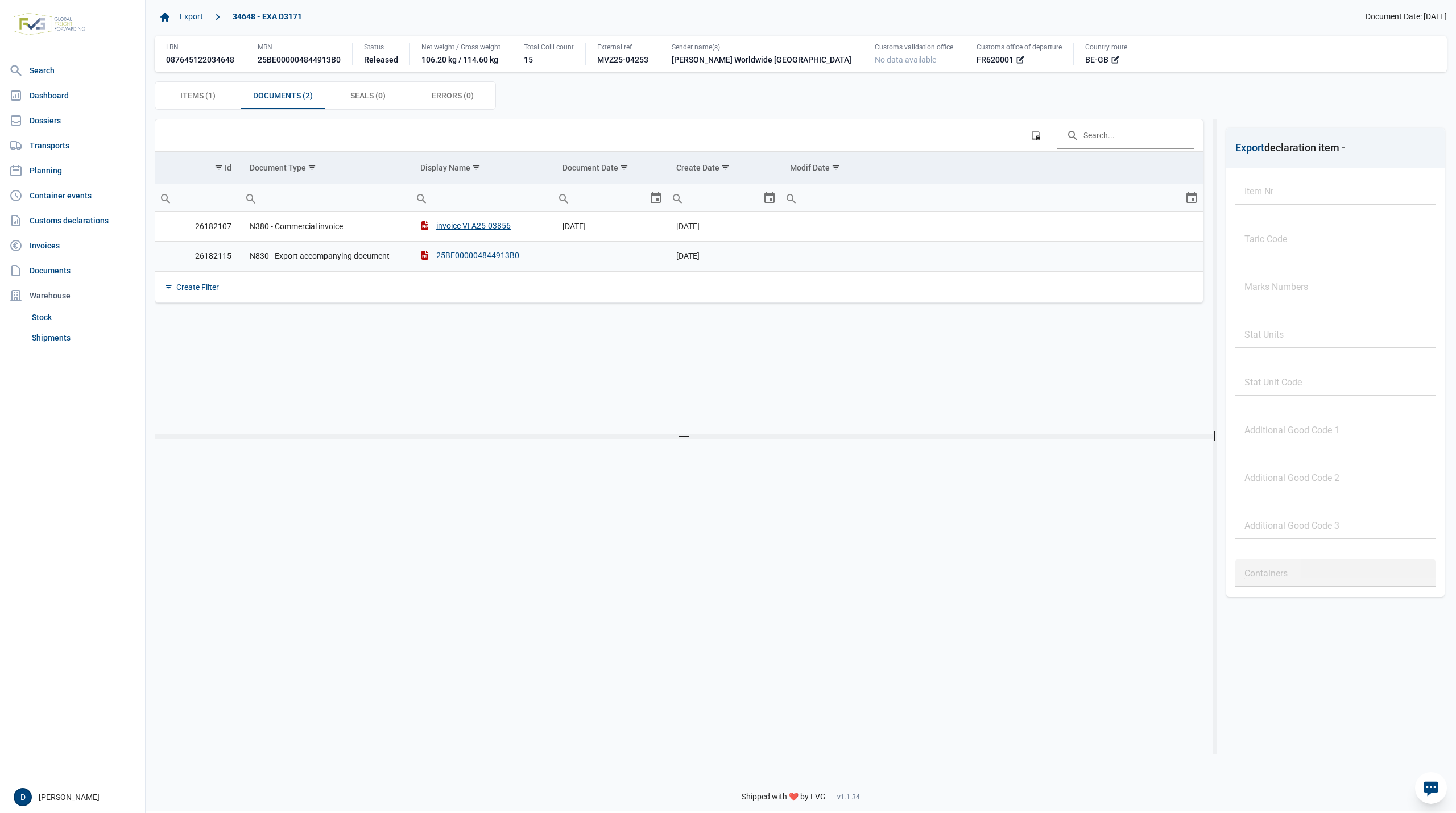
click at [458, 256] on div "25BE000004844913B0" at bounding box center [469, 255] width 99 height 11
